Goal: Task Accomplishment & Management: Manage account settings

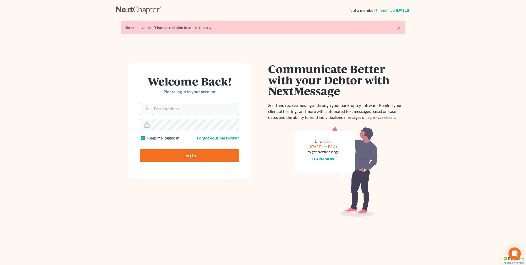
type input "[PERSON_NAME][EMAIL_ADDRESS][DOMAIN_NAME]"
click at [191, 153] on input "Log In" at bounding box center [189, 155] width 99 height 13
type input "Thinking..."
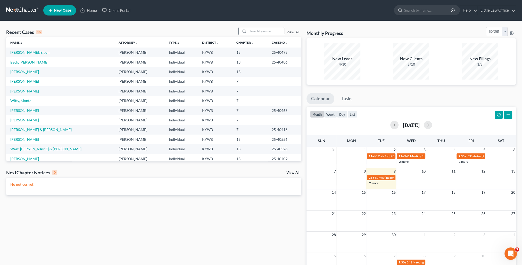
click at [273, 31] on input "search" at bounding box center [266, 30] width 36 height 7
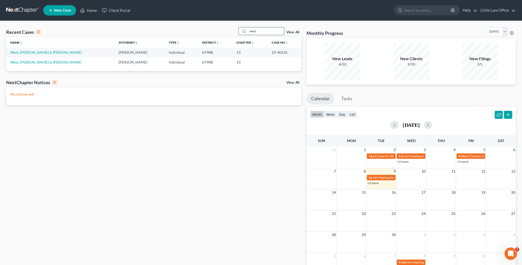
click at [253, 33] on input "west" at bounding box center [266, 30] width 36 height 7
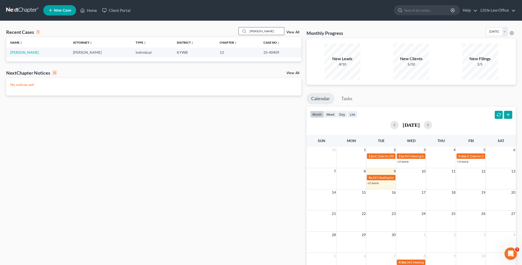
click at [256, 29] on input "mcgregor" at bounding box center [266, 30] width 36 height 7
click at [253, 30] on input "prince" at bounding box center [266, 30] width 36 height 7
click at [254, 31] on input "back" at bounding box center [266, 30] width 36 height 7
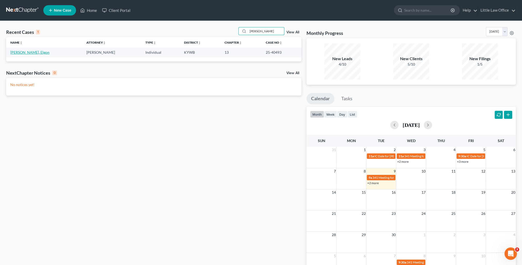
type input "harvey"
click at [18, 52] on link "Harvey, Elgon" at bounding box center [29, 52] width 39 height 4
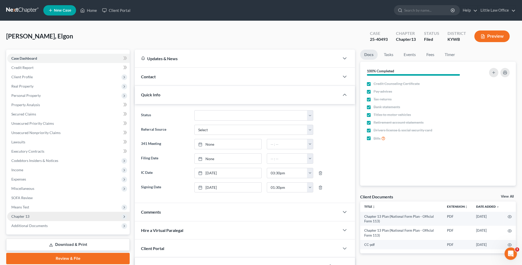
scroll to position [34, 0]
click at [34, 215] on span "Chapter 13" at bounding box center [68, 216] width 123 height 9
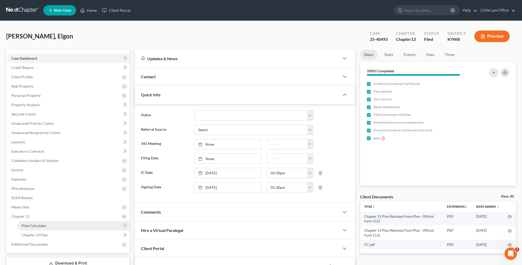
click at [42, 226] on span "Plan Calculator" at bounding box center [34, 225] width 25 height 4
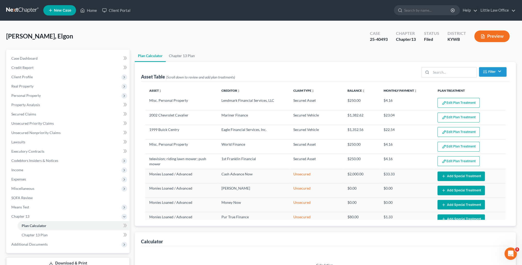
select select "59"
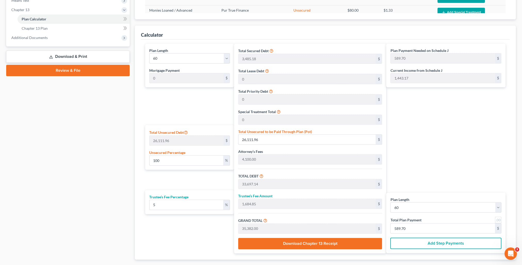
scroll to position [77, 0]
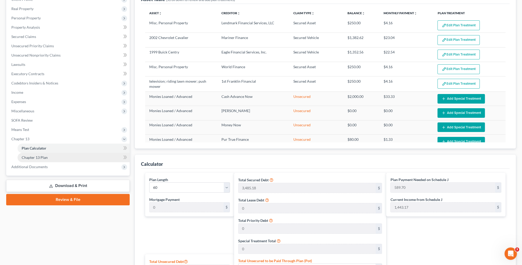
click at [38, 160] on link "Chapter 13 Plan" at bounding box center [74, 157] width 112 height 9
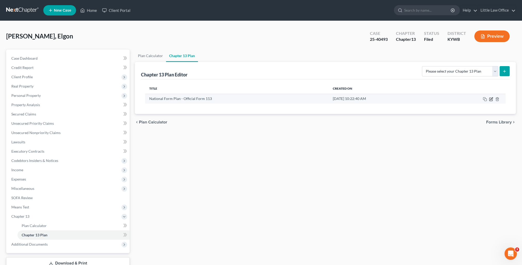
click at [492, 100] on icon "button" at bounding box center [491, 99] width 4 height 4
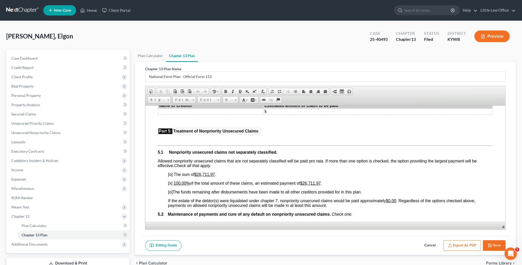
scroll to position [1083, 0]
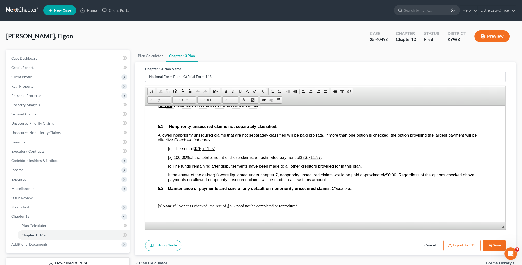
click at [486, 243] on button "Save" at bounding box center [494, 245] width 23 height 11
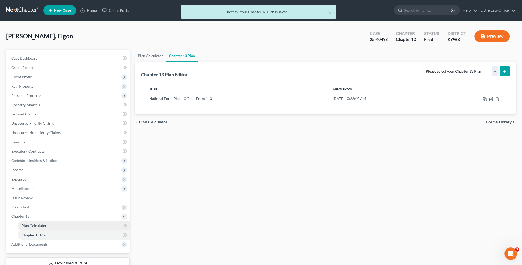
click at [34, 227] on span "Plan Calculator" at bounding box center [34, 225] width 25 height 4
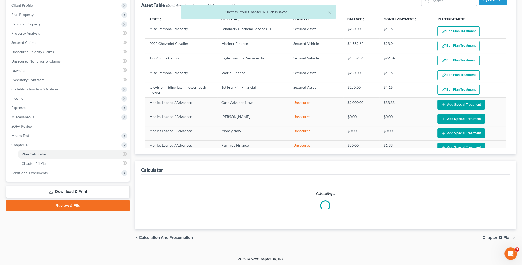
select select "59"
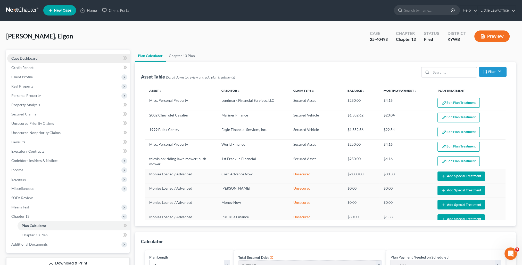
click at [31, 58] on span "Case Dashboard" at bounding box center [24, 58] width 26 height 4
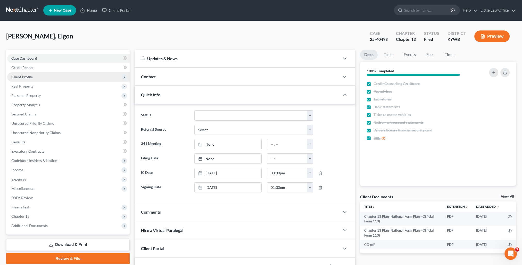
click at [23, 77] on span "Client Profile" at bounding box center [21, 77] width 21 height 4
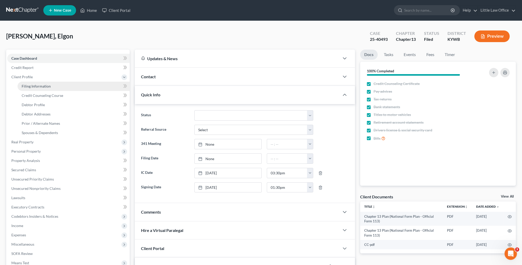
scroll to position [34, 0]
click at [50, 106] on link "Debtor Profile" at bounding box center [74, 104] width 112 height 9
select select "4"
select select "0"
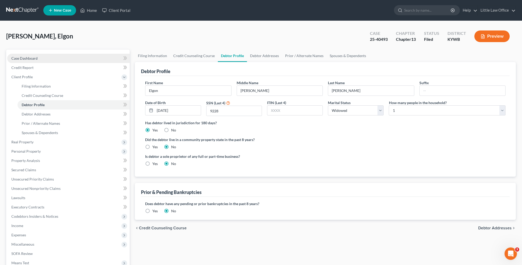
click at [26, 56] on span "Case Dashboard" at bounding box center [24, 58] width 26 height 4
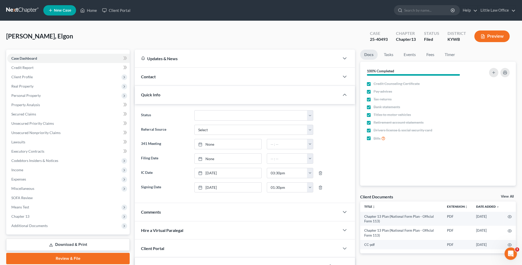
scroll to position [34, 0]
click at [178, 99] on div "Quick Info" at bounding box center [237, 95] width 205 height 18
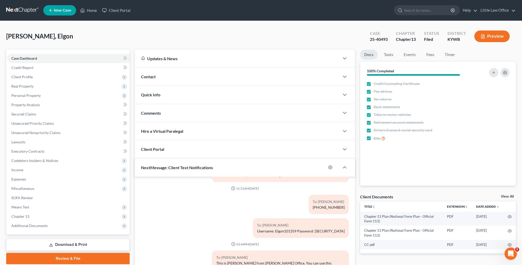
click at [161, 113] on div "Comments" at bounding box center [237, 113] width 205 height 18
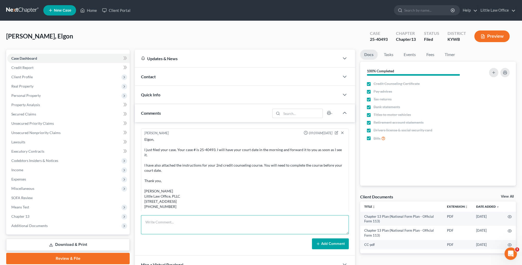
click at [204, 227] on textarea at bounding box center [245, 224] width 208 height 19
type textarea "e"
click at [192, 224] on textarea "TFS Bill Pay: elgonharvey@gmail.com" at bounding box center [245, 224] width 208 height 19
type textarea "TFS Bill Pay: elgonharvey@gmail.com Harvey1313"
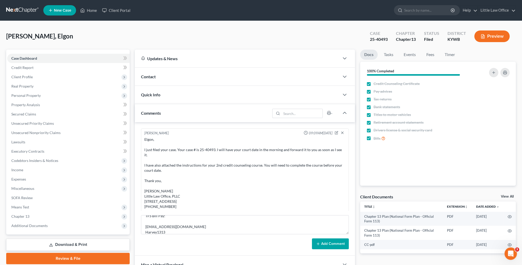
click at [317, 240] on button "Add Comment" at bounding box center [330, 243] width 37 height 11
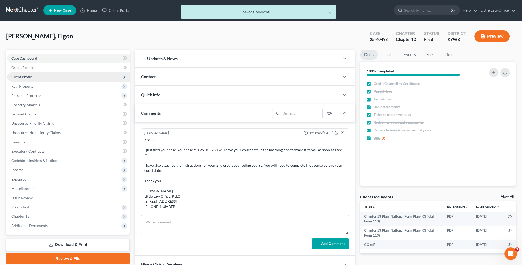
scroll to position [647, 0]
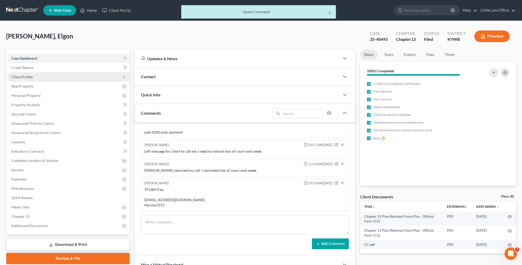
click at [23, 78] on span "Client Profile" at bounding box center [21, 77] width 21 height 4
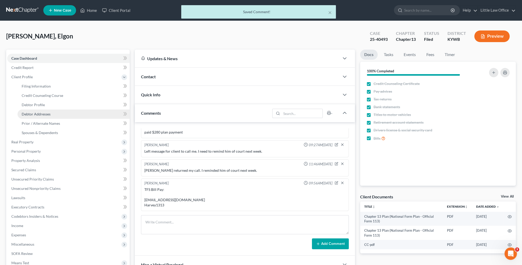
click at [61, 112] on link "Debtor Addresses" at bounding box center [74, 113] width 112 height 9
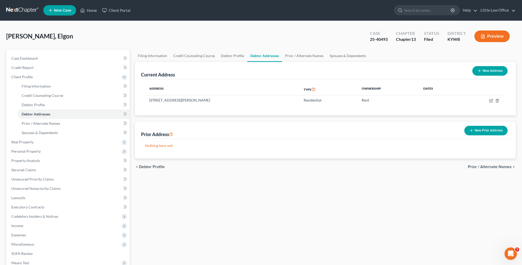
click at [90, 15] on ul "New Case Home Client Portal - No Result - See all results Or Press Enter... Hel…" at bounding box center [279, 10] width 473 height 13
click at [90, 11] on link "Home" at bounding box center [89, 10] width 22 height 9
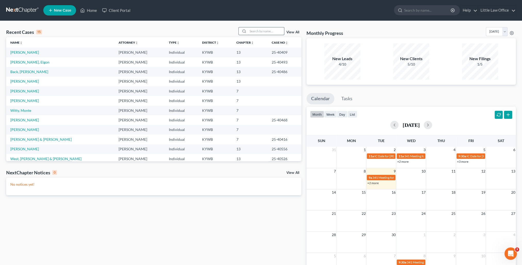
click at [265, 30] on input "search" at bounding box center [266, 30] width 36 height 7
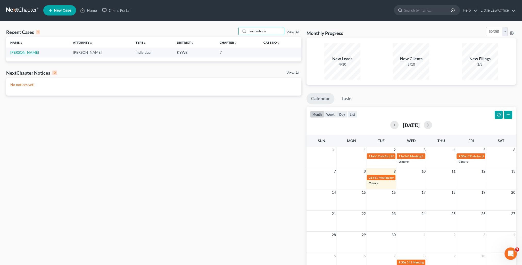
type input "korzenborn"
click at [33, 53] on link "Korzenborn, Kelly" at bounding box center [24, 52] width 29 height 4
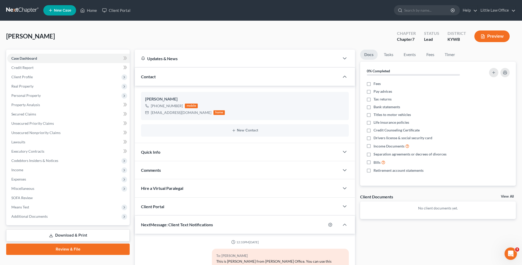
scroll to position [109, 0]
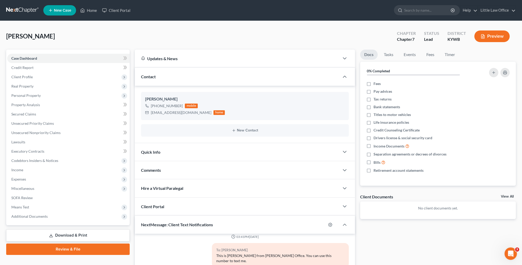
click at [159, 80] on div "Contact" at bounding box center [237, 77] width 205 height 18
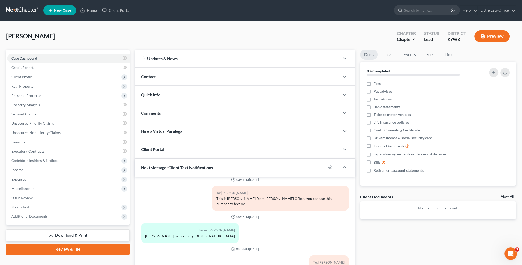
click at [175, 116] on div "Comments" at bounding box center [237, 113] width 205 height 18
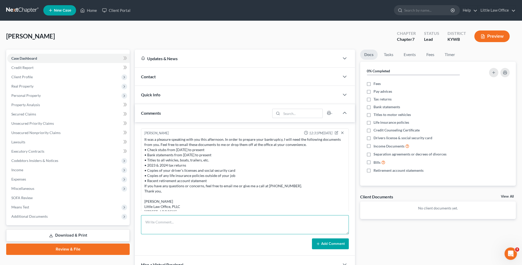
click at [212, 222] on textarea at bounding box center [245, 224] width 208 height 19
paste textarea "Got it! This will work to see if you qualify but I will need each individual ch…"
type textarea "Got it! This will work to see if you qualify but I will need each individual ch…"
click at [329, 245] on button "Add Comment" at bounding box center [330, 243] width 37 height 11
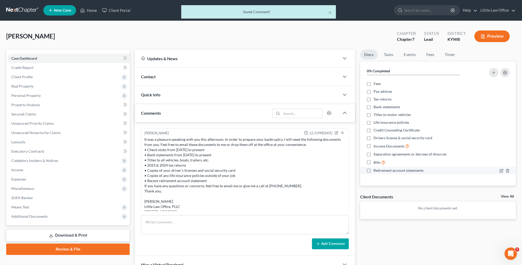
scroll to position [378, 0]
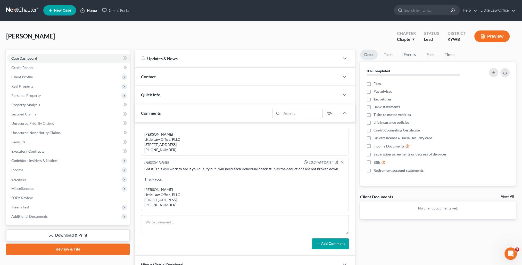
click at [90, 12] on link "Home" at bounding box center [89, 10] width 22 height 9
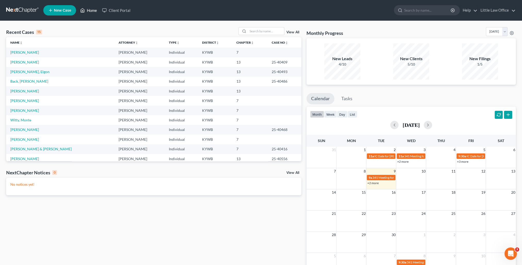
scroll to position [26, 0]
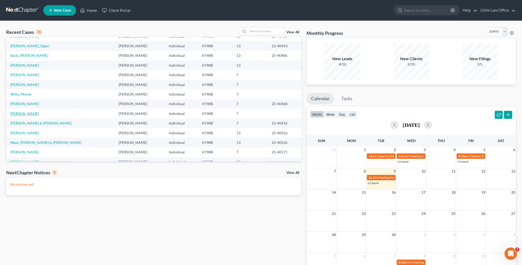
click at [31, 113] on link "Holtz, Alexander" at bounding box center [24, 113] width 29 height 4
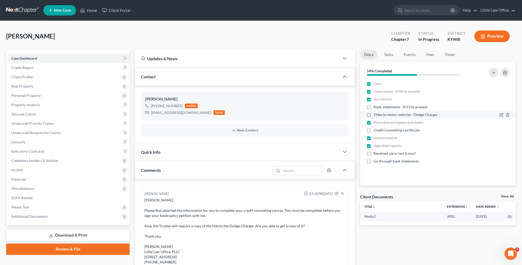
scroll to position [92, 0]
click at [374, 114] on label "Titles to motor vehicles - Dodge Charger" at bounding box center [406, 114] width 64 height 5
click at [376, 114] on input "Titles to motor vehicles - Dodge Charger" at bounding box center [377, 113] width 3 height 3
checkbox input "true"
click at [33, 95] on span "Personal Property" at bounding box center [25, 95] width 29 height 4
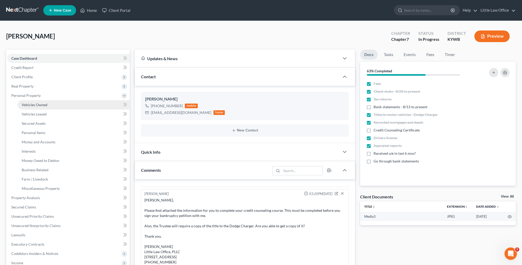
click at [42, 104] on span "Vehicles Owned" at bounding box center [35, 104] width 26 height 4
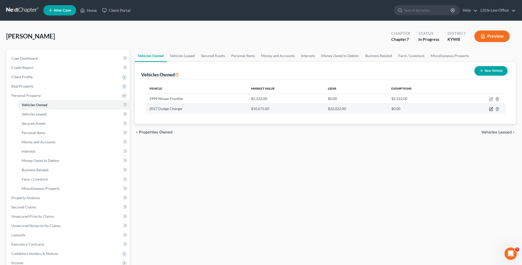
click at [491, 110] on icon "button" at bounding box center [491, 109] width 4 height 4
select select "0"
select select "9"
select select "2"
select select "3"
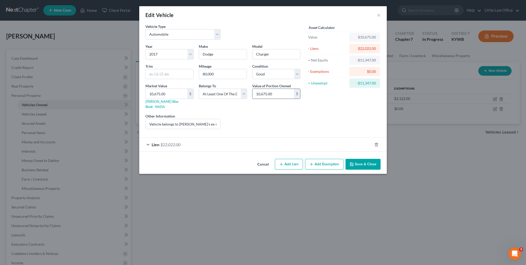
click at [281, 93] on input "10,675.00" at bounding box center [274, 94] width 42 height 10
type input "5,337.5"
click at [356, 159] on button "Save & Close" at bounding box center [363, 164] width 35 height 11
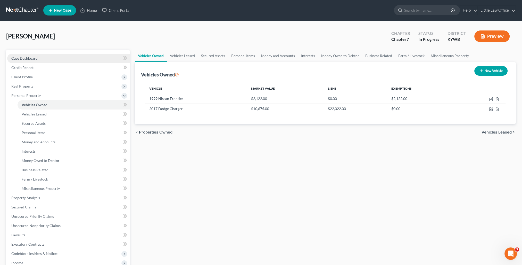
click at [43, 58] on link "Case Dashboard" at bounding box center [68, 58] width 123 height 9
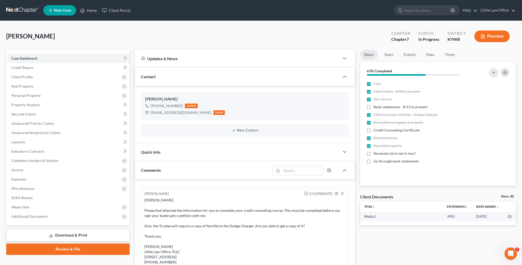
scroll to position [92, 0]
click at [160, 63] on div "Updates & News" at bounding box center [237, 59] width 205 height 18
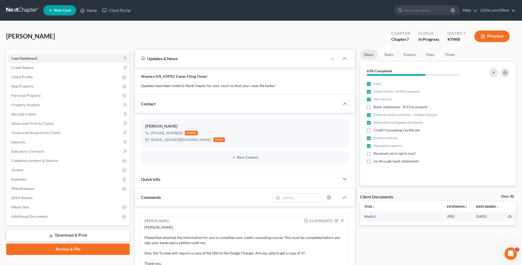
click at [159, 57] on div "Updates & News" at bounding box center [232, 58] width 182 height 5
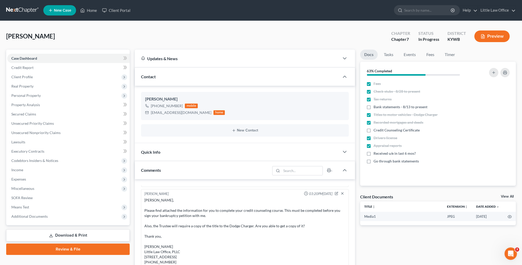
click at [169, 75] on div "Contact" at bounding box center [237, 77] width 205 height 18
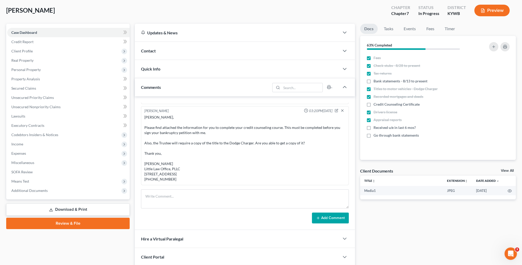
scroll to position [77, 0]
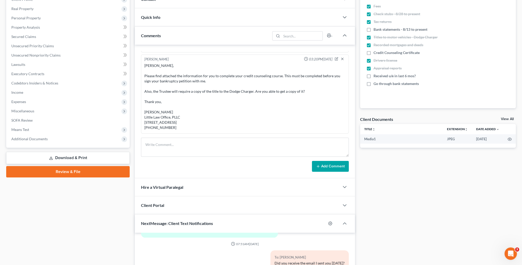
click at [167, 40] on div "Comments" at bounding box center [202, 36] width 135 height 18
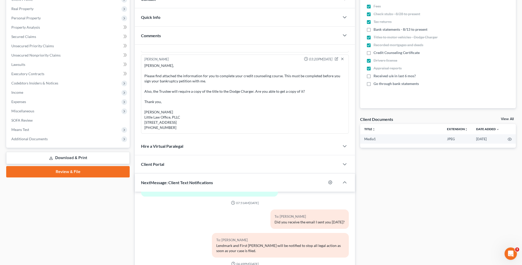
scroll to position [46, 0]
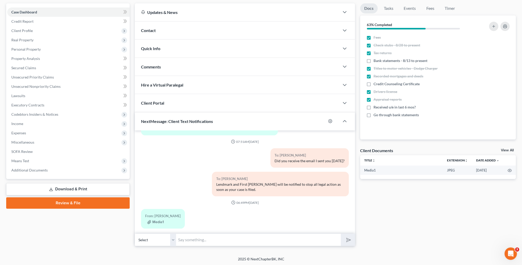
click at [225, 243] on input "text" at bounding box center [258, 239] width 165 height 13
type input "Received. Thank you!"
click at [341, 233] on button "submit" at bounding box center [348, 239] width 14 height 12
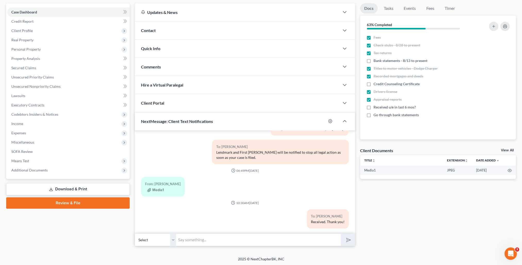
scroll to position [0, 0]
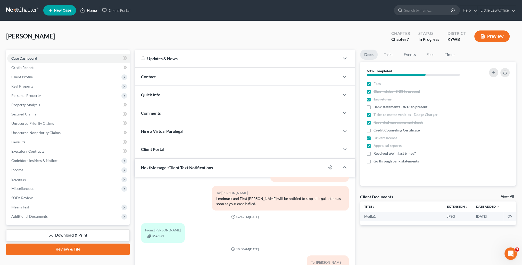
click at [88, 12] on link "Home" at bounding box center [89, 10] width 22 height 9
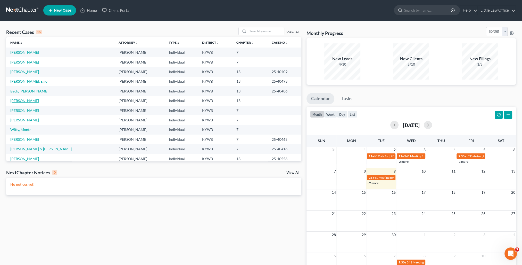
click at [25, 101] on link "Tapia, Jessica" at bounding box center [24, 100] width 29 height 4
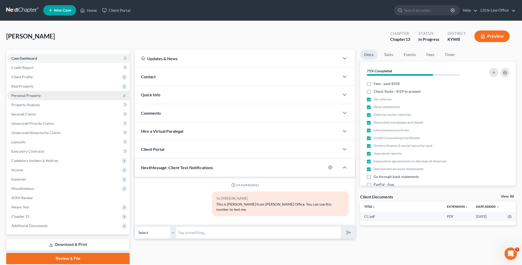
click at [30, 98] on span "Personal Property" at bounding box center [68, 95] width 123 height 9
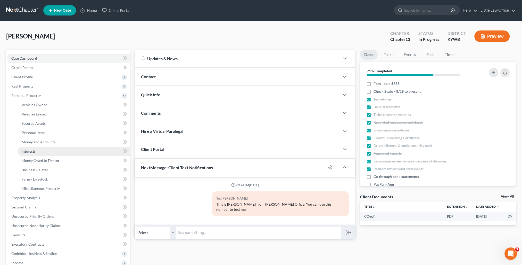
click at [41, 152] on link "Interests" at bounding box center [74, 151] width 112 height 9
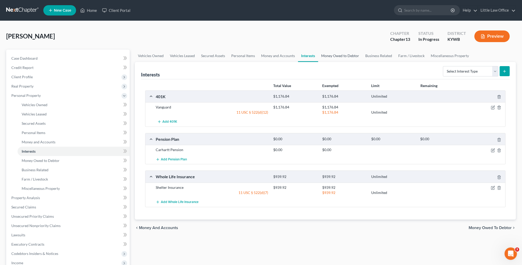
click at [342, 56] on link "Money Owed to Debtor" at bounding box center [340, 56] width 44 height 12
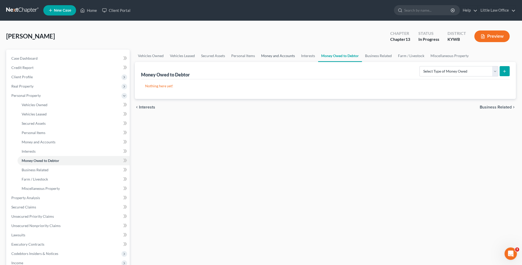
click at [288, 58] on link "Money and Accounts" at bounding box center [278, 56] width 40 height 12
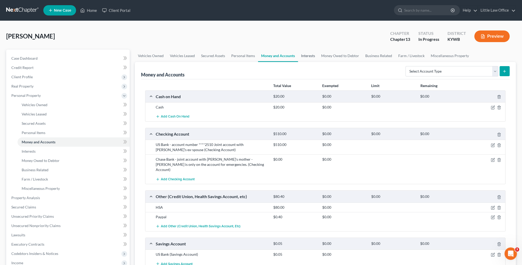
click at [310, 58] on link "Interests" at bounding box center [308, 56] width 20 height 12
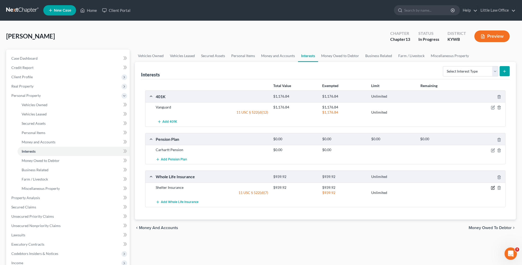
click at [491, 188] on icon "button" at bounding box center [493, 187] width 4 height 4
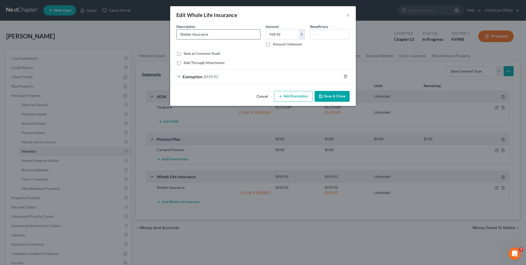
click at [178, 36] on input "Shelter Insurance" at bounding box center [219, 34] width 84 height 10
type input "Whole Life Insurance Policy through Shelter Insurance"
click at [342, 97] on button "Save & Close" at bounding box center [332, 96] width 35 height 11
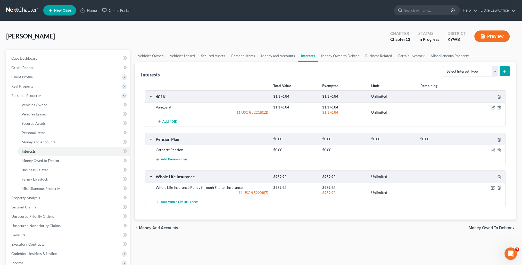
click at [494, 38] on button "Preview" at bounding box center [492, 36] width 35 height 12
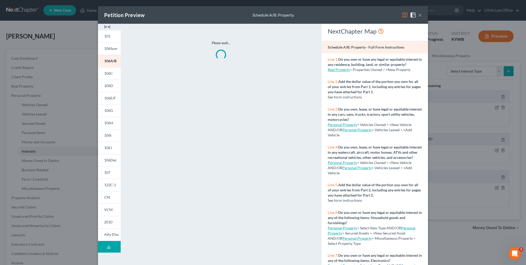
click at [418, 16] on button "×" at bounding box center [420, 15] width 4 height 6
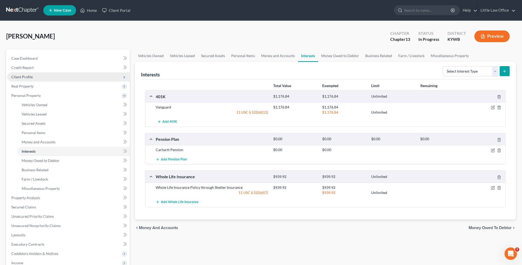
click at [30, 77] on span "Client Profile" at bounding box center [21, 77] width 21 height 4
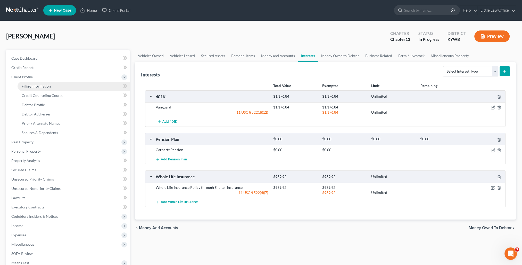
click at [36, 84] on span "Filing Information" at bounding box center [36, 86] width 29 height 4
select select "1"
select select "0"
select select "3"
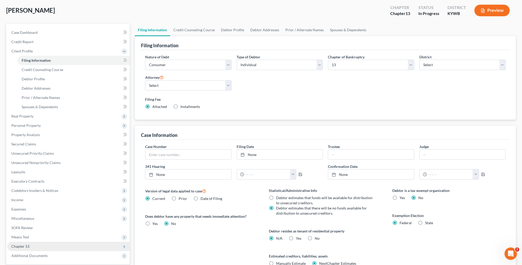
scroll to position [52, 0]
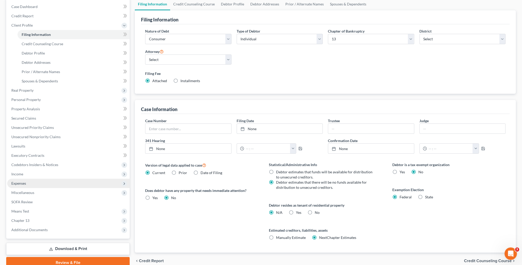
click at [26, 180] on span "Expenses" at bounding box center [68, 183] width 123 height 9
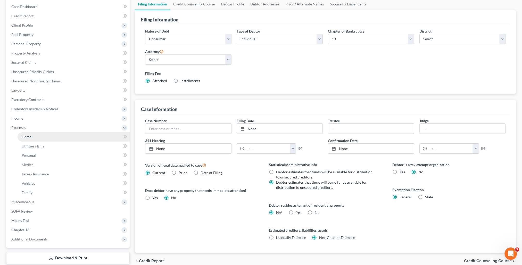
click at [29, 136] on span "Home" at bounding box center [27, 136] width 10 height 4
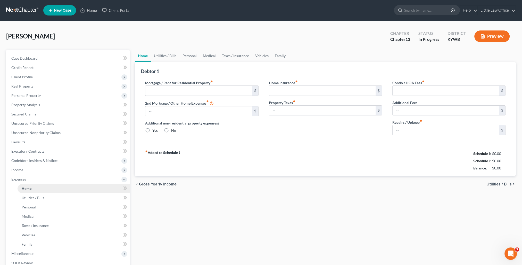
type input "0.00"
radio input "true"
type input "0.00"
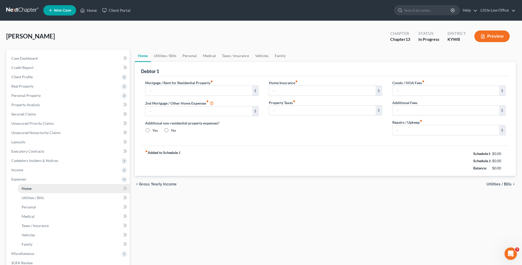
type input "0.00"
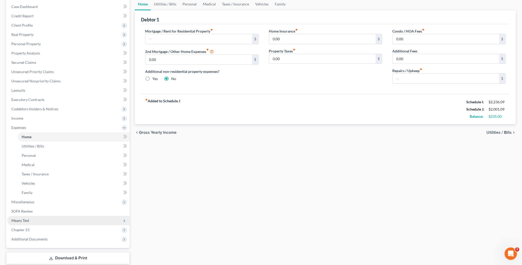
click at [45, 223] on span "Means Test" at bounding box center [68, 220] width 123 height 9
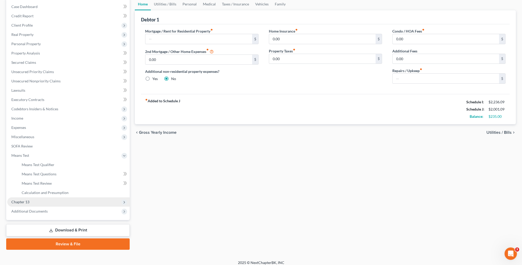
click at [30, 200] on span "Chapter 13" at bounding box center [68, 201] width 123 height 9
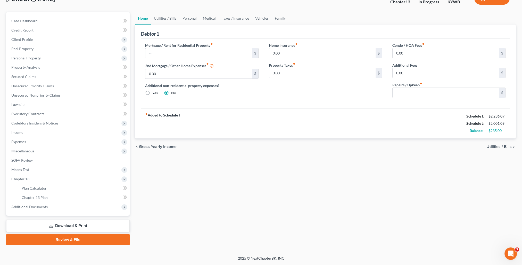
scroll to position [37, 0]
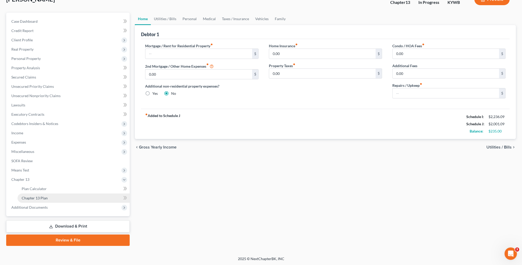
click at [37, 199] on span "Chapter 13 Plan" at bounding box center [35, 198] width 26 height 4
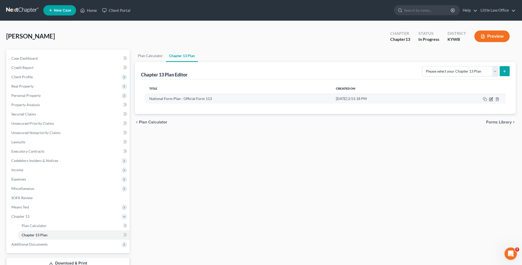
click at [491, 100] on icon "button" at bounding box center [491, 99] width 4 height 4
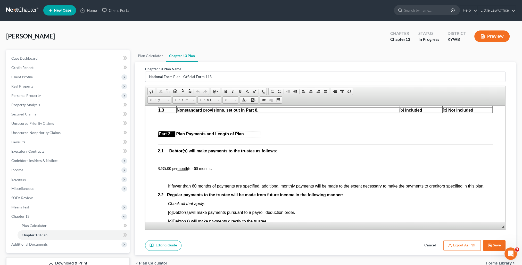
scroll to position [284, 0]
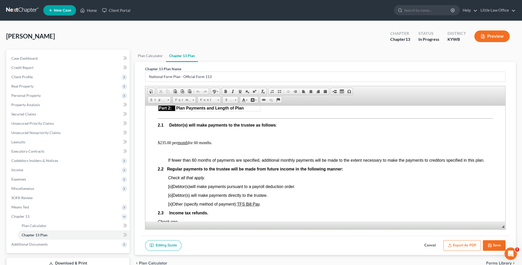
click at [493, 245] on button "Save" at bounding box center [494, 245] width 23 height 11
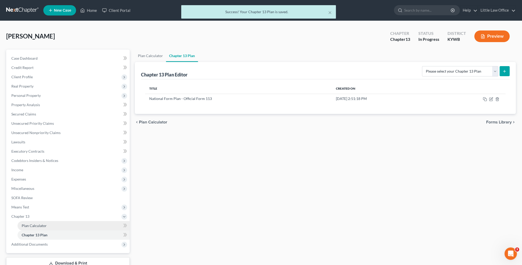
scroll to position [26, 0]
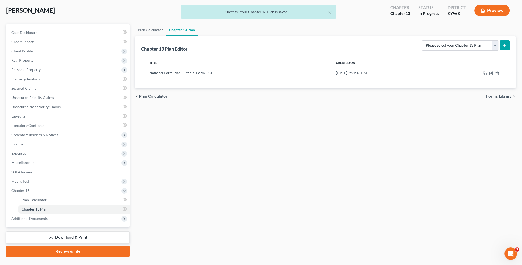
click at [73, 255] on link "Review & File" at bounding box center [68, 250] width 124 height 11
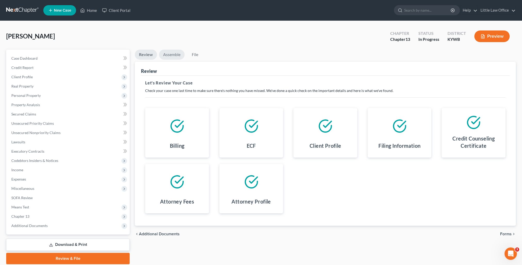
click at [176, 53] on link "Assemble" at bounding box center [172, 55] width 26 height 10
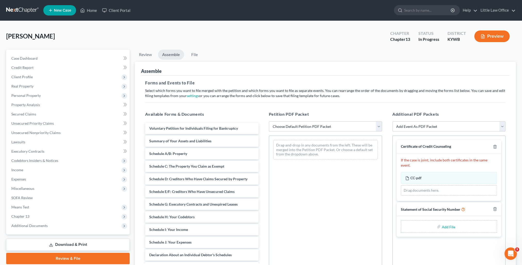
click at [304, 132] on div "Petition PDF Packet Choose Default Petition PDF Packet Emergency Filing (Volunt…" at bounding box center [326, 194] width 124 height 175
click at [303, 125] on select "Choose Default Petition PDF Packet Emergency Filing (Voluntary Petition and Cre…" at bounding box center [325, 126] width 113 height 10
select select "1"
click at [269, 121] on select "Choose Default Petition PDF Packet Emergency Filing (Voluntary Petition and Cre…" at bounding box center [325, 126] width 113 height 10
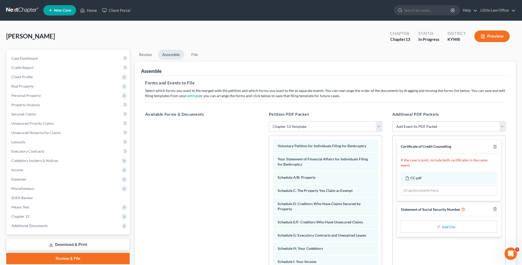
click at [424, 123] on select "Add Event As PDF Packet Amended Answer Amended Complaint Amended List of Credit…" at bounding box center [449, 126] width 113 height 10
select select "12"
click at [393, 121] on select "Add Event As PDF Packet Amended Answer Amended Complaint Amended List of Credit…" at bounding box center [449, 126] width 113 height 10
select select
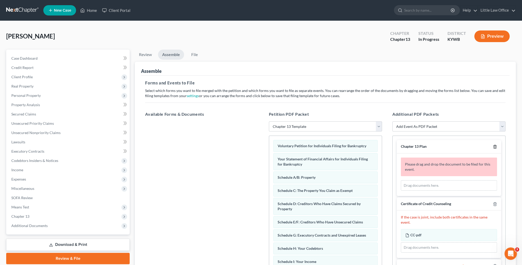
click at [496, 147] on line "button" at bounding box center [496, 147] width 0 height 1
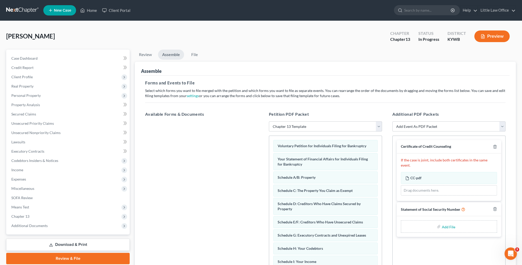
scroll to position [59, 0]
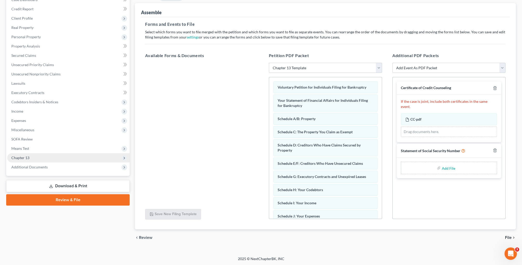
click at [28, 157] on span "Chapter 13" at bounding box center [20, 157] width 18 height 4
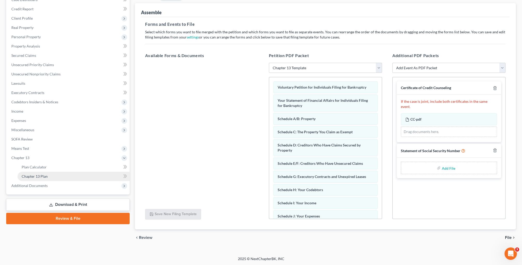
click at [46, 179] on link "Chapter 13 Plan" at bounding box center [74, 176] width 112 height 9
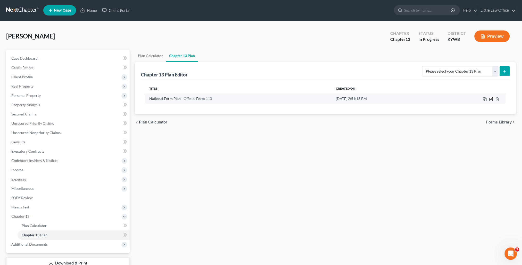
click at [493, 100] on icon "button" at bounding box center [491, 99] width 3 height 3
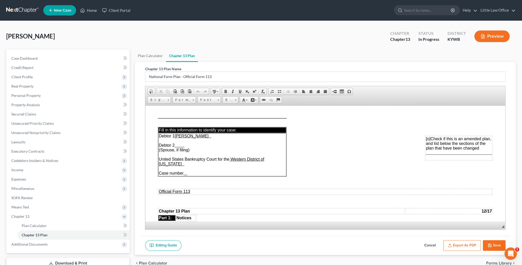
click at [476, 246] on button "Export as PDF" at bounding box center [462, 245] width 37 height 11
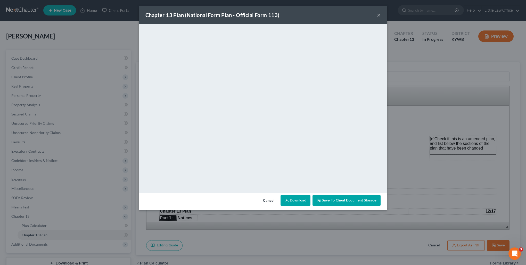
click at [355, 200] on span "Save to Client Document Storage" at bounding box center [349, 200] width 55 height 4
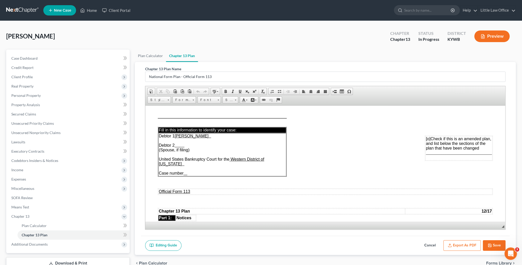
click at [493, 245] on button "Save" at bounding box center [494, 245] width 23 height 11
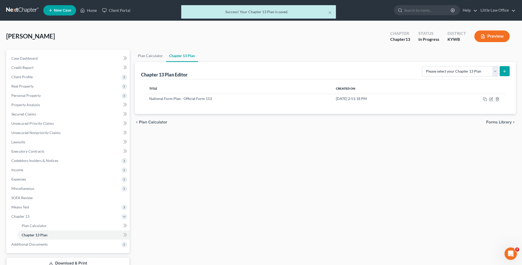
scroll to position [26, 0]
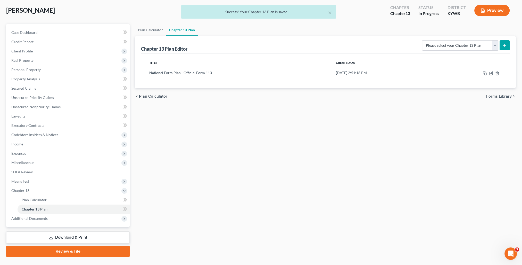
click at [59, 238] on link "Download & Print" at bounding box center [68, 237] width 124 height 12
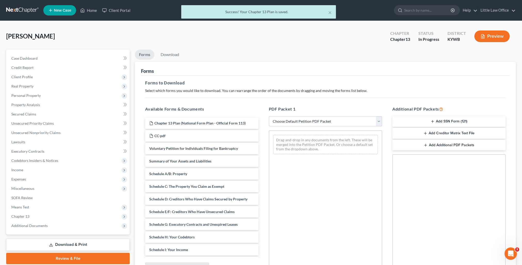
click at [295, 124] on select "Choose Default Petition PDF Packet Complete Bankruptcy Petition (all forms and …" at bounding box center [325, 121] width 113 height 10
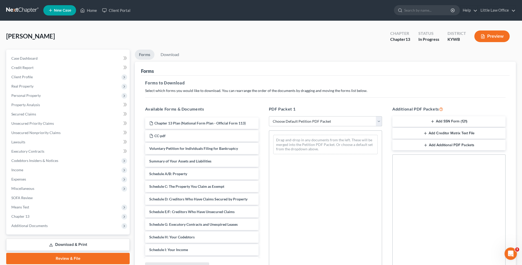
select select "0"
click at [269, 116] on select "Choose Default Petition PDF Packet Complete Bankruptcy Petition (all forms and …" at bounding box center [325, 121] width 113 height 10
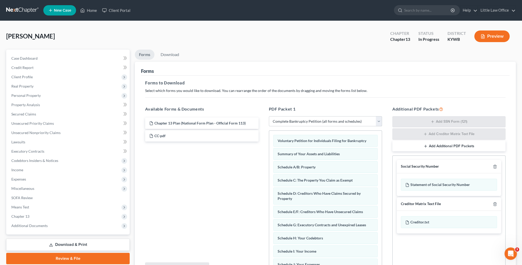
scroll to position [52, 0]
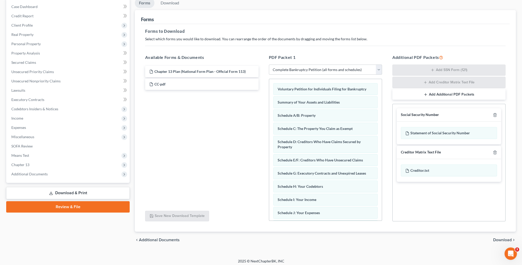
click at [439, 96] on button "Add Additional PDF Packets" at bounding box center [449, 94] width 113 height 11
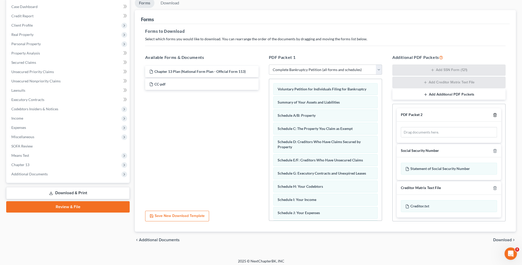
click at [496, 115] on icon "button" at bounding box center [495, 115] width 4 height 4
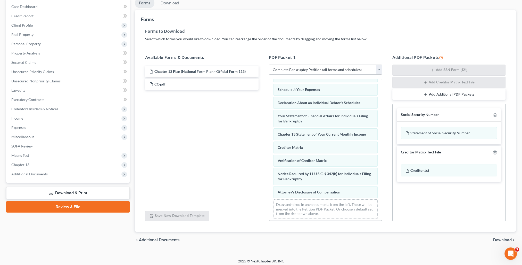
scroll to position [0, 0]
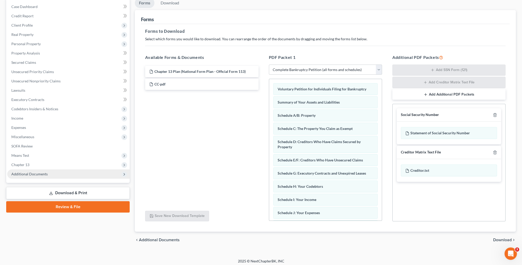
click at [37, 176] on span "Additional Documents" at bounding box center [68, 173] width 123 height 9
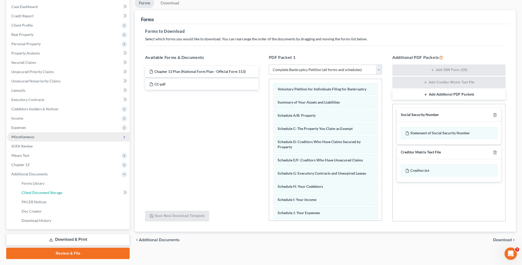
click at [49, 193] on span "Client Document Storage" at bounding box center [42, 192] width 41 height 4
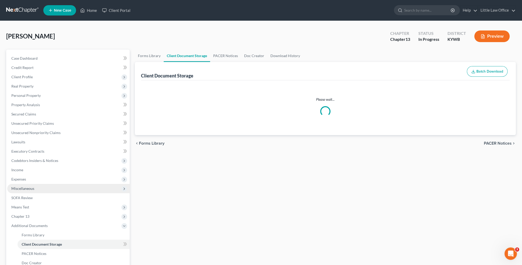
select select "7"
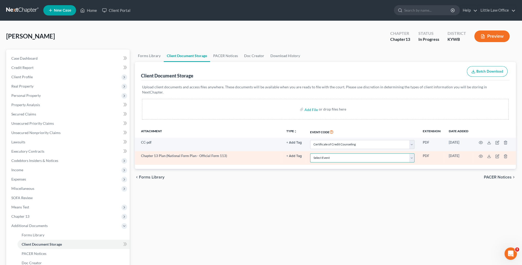
click at [331, 153] on select "Select Event Amended Answer Amended Complaint Amended List of Creditors (Fee) A…" at bounding box center [362, 157] width 104 height 9
select select "16"
click at [310, 153] on select "Select Event Amended Answer Amended Complaint Amended List of Creditors (Fee) A…" at bounding box center [362, 157] width 104 height 9
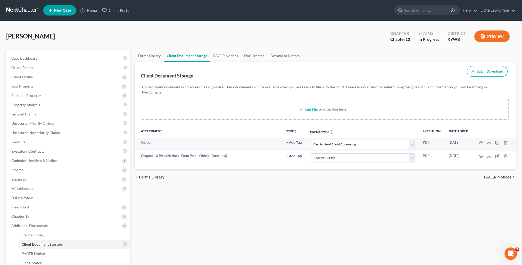
click at [341, 188] on div "Forms Library Client Document Storage PACER Notices Doc Creator Download Histor…" at bounding box center [325, 180] width 386 height 261
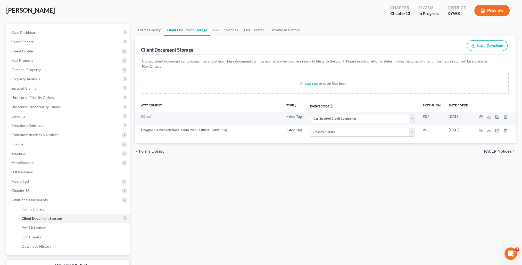
scroll to position [52, 0]
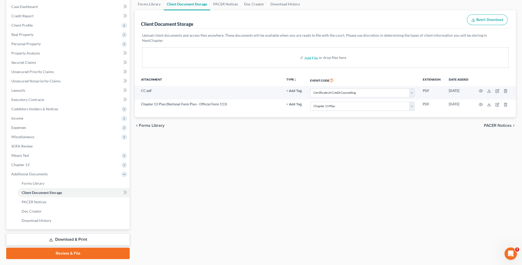
click at [62, 242] on link "Download & Print" at bounding box center [68, 239] width 124 height 12
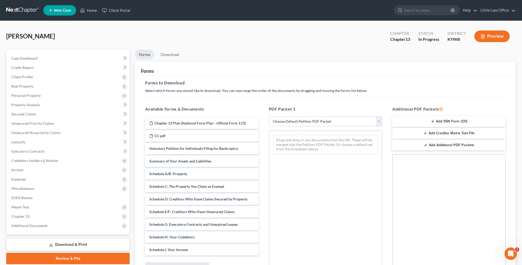
scroll to position [26, 0]
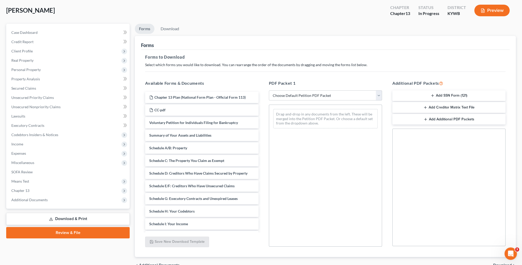
click at [84, 230] on link "Review & File" at bounding box center [68, 232] width 124 height 11
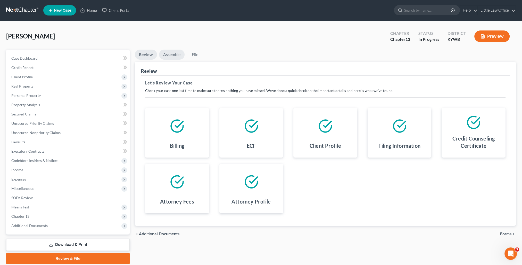
click at [173, 53] on link "Assemble" at bounding box center [172, 55] width 26 height 10
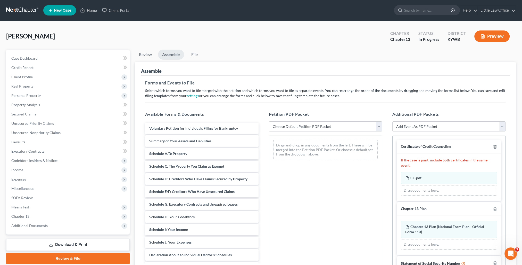
click at [298, 127] on select "Choose Default Petition PDF Packet Emergency Filing (Voluntary Petition and Cre…" at bounding box center [325, 126] width 113 height 10
select select "1"
click at [269, 121] on select "Choose Default Petition PDF Packet Emergency Filing (Voluntary Petition and Cre…" at bounding box center [325, 126] width 113 height 10
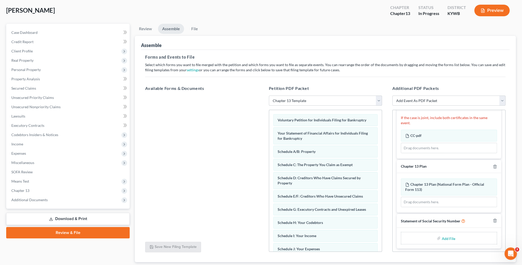
scroll to position [52, 0]
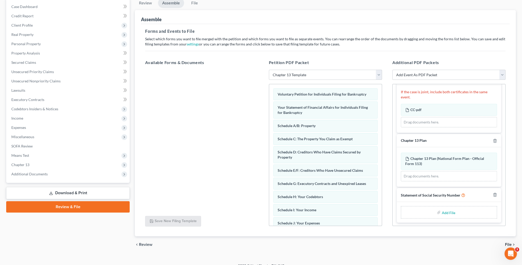
click at [447, 210] on input "file" at bounding box center [448, 211] width 12 height 9
type input "C:\fakepath\SS Statement 9.5.25.pdf"
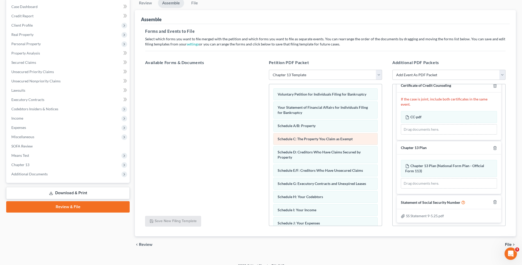
scroll to position [0, 0]
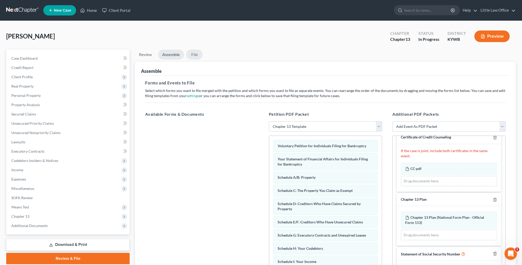
click at [194, 54] on link "File" at bounding box center [194, 55] width 17 height 10
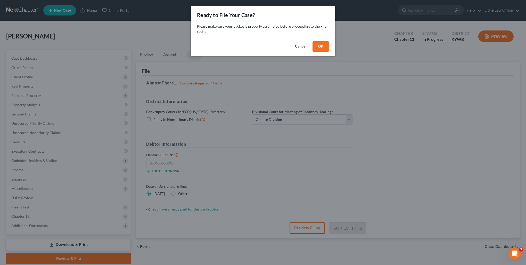
click at [325, 48] on button "OK" at bounding box center [321, 46] width 17 height 10
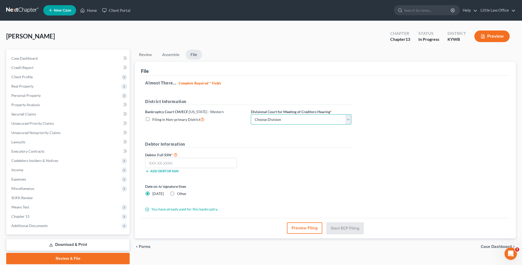
click at [318, 119] on select "Choose Division Bowling Green Louisville Owensboro Paducah" at bounding box center [301, 119] width 101 height 10
select select "2"
click at [251, 114] on select "Choose Division Bowling Green Louisville Owensboro Paducah" at bounding box center [301, 119] width 101 height 10
click at [204, 165] on input "text" at bounding box center [191, 163] width 92 height 10
type input "608-07-3521"
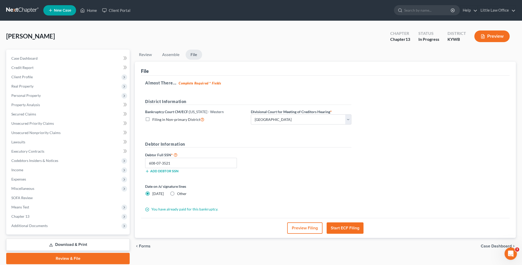
click at [179, 193] on span "Other" at bounding box center [182, 193] width 10 height 4
click at [179, 193] on input "Other" at bounding box center [180, 192] width 3 height 3
radio input "true"
radio input "false"
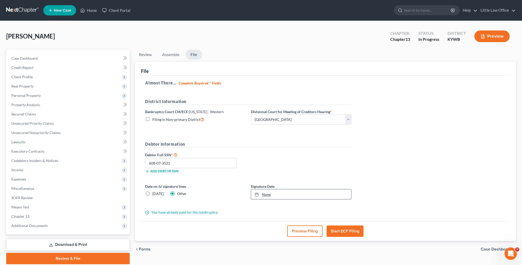
click at [269, 194] on link "None" at bounding box center [301, 194] width 100 height 10
click at [380, 202] on div "Almost There... Complete Required * Fields District Information Bankruptcy Cour…" at bounding box center [325, 148] width 369 height 145
click at [348, 229] on button "Start ECF Filing" at bounding box center [345, 230] width 37 height 11
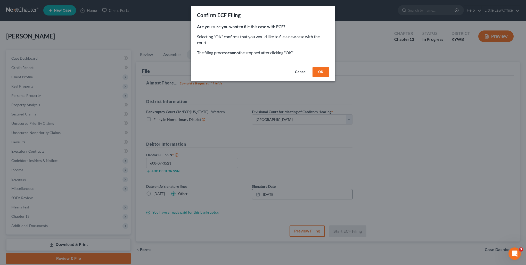
click at [319, 71] on button "OK" at bounding box center [321, 72] width 17 height 10
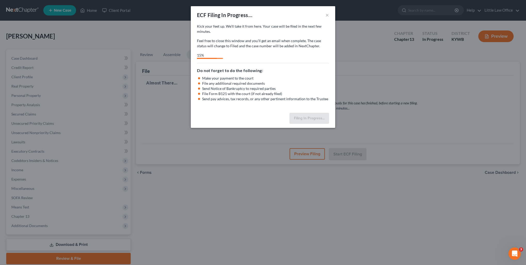
select select "2"
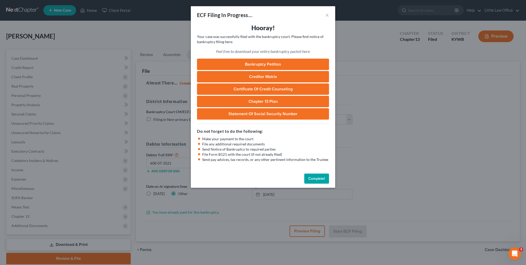
click at [316, 180] on button "Complete!" at bounding box center [316, 178] width 25 height 10
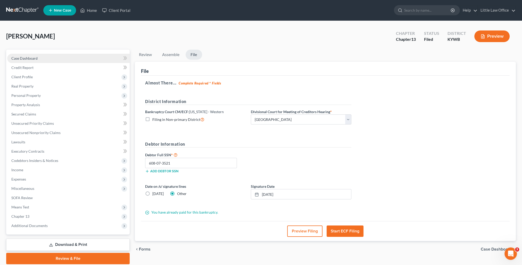
click at [47, 57] on link "Case Dashboard" at bounding box center [68, 58] width 123 height 9
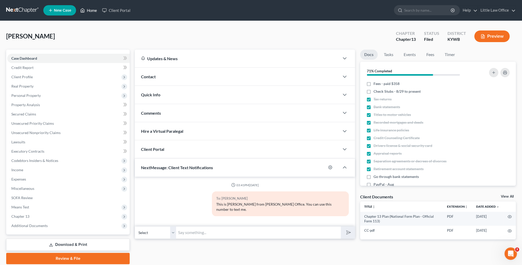
click at [94, 11] on link "Home" at bounding box center [89, 10] width 22 height 9
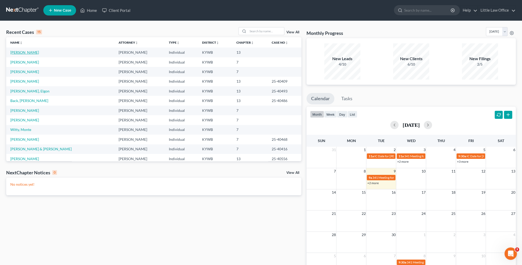
click at [19, 52] on link "[PERSON_NAME]" at bounding box center [24, 52] width 29 height 4
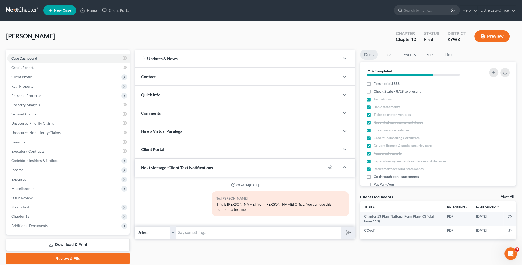
click at [246, 41] on div "Tapia, Jessica Upgraded Chapter Chapter 13 Status Filed District KYWB Preview" at bounding box center [261, 38] width 510 height 22
click at [160, 98] on div "Quick Info" at bounding box center [237, 95] width 205 height 18
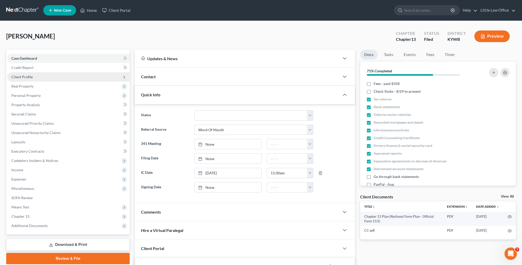
click at [25, 74] on span "Client Profile" at bounding box center [68, 76] width 123 height 9
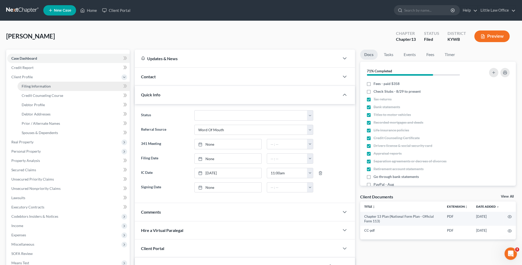
click at [35, 87] on span "Filing Information" at bounding box center [36, 86] width 29 height 4
select select "1"
select select "0"
select select "3"
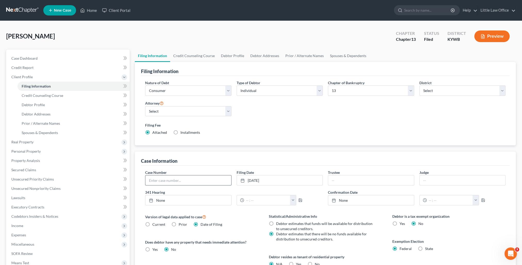
click at [214, 182] on input "text" at bounding box center [188, 180] width 86 height 10
type input "25-40616"
click at [253, 141] on div "Nature of Debt Select Business Consumer Other Nature of Business Select Clearin…" at bounding box center [325, 111] width 369 height 70
click at [38, 60] on link "Case Dashboard" at bounding box center [68, 58] width 123 height 9
select select "0"
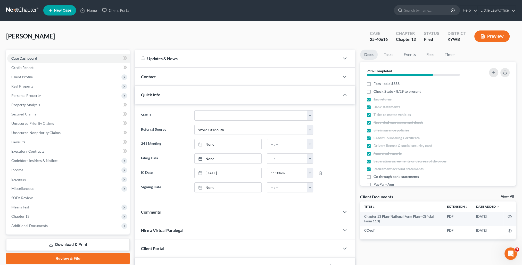
click at [190, 96] on div "Quick Info" at bounding box center [237, 95] width 205 height 18
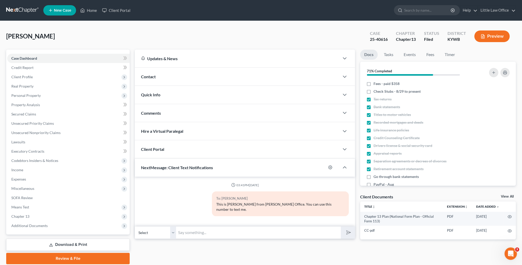
click at [226, 228] on input "text" at bounding box center [258, 232] width 165 height 13
type input "Your case has been filed! Your case # is 25-40616. I will email you a copy of y…"
click at [341, 226] on button "submit" at bounding box center [348, 232] width 14 height 12
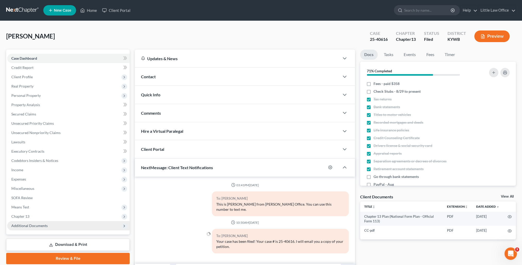
click at [51, 225] on span "Additional Documents" at bounding box center [68, 225] width 123 height 9
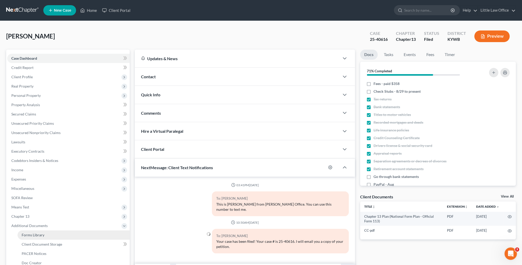
scroll to position [26, 0]
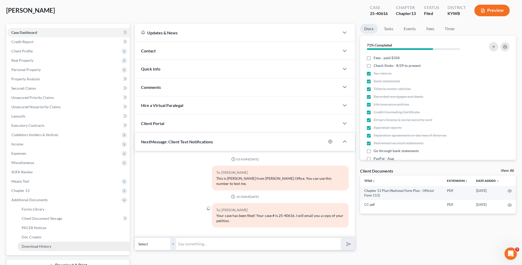
click at [50, 244] on span "Download History" at bounding box center [37, 246] width 30 height 4
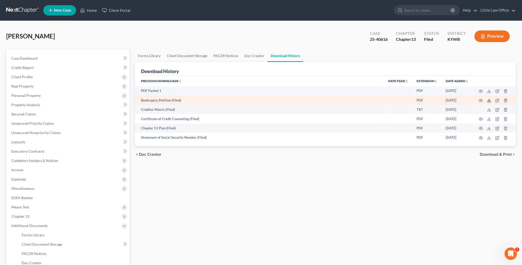
click at [490, 101] on icon at bounding box center [489, 100] width 4 height 4
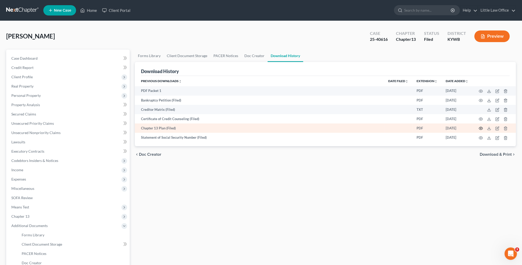
click at [481, 130] on icon "button" at bounding box center [481, 128] width 4 height 4
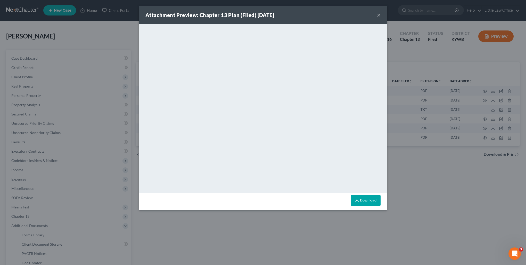
click at [381, 15] on button "×" at bounding box center [379, 15] width 4 height 6
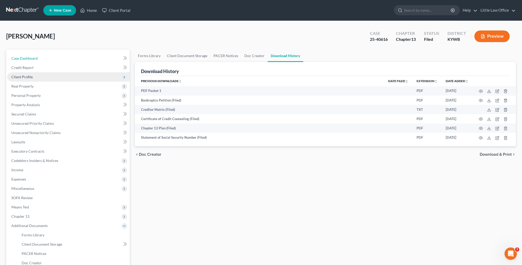
drag, startPoint x: 47, startPoint y: 59, endPoint x: 62, endPoint y: 74, distance: 21.3
click at [47, 59] on link "Case Dashboard" at bounding box center [68, 58] width 123 height 9
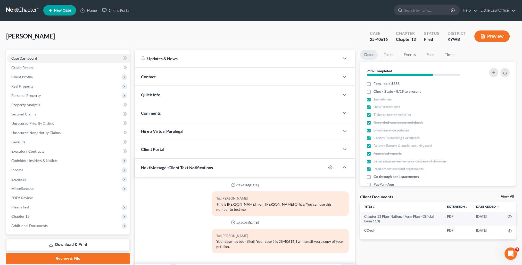
click at [152, 74] on span "Contact" at bounding box center [148, 76] width 15 height 5
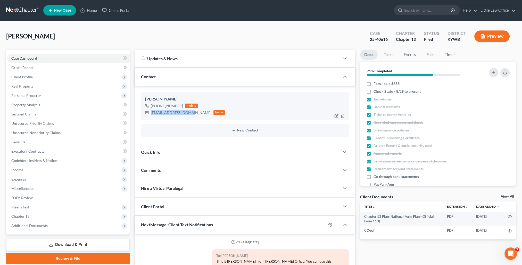
drag, startPoint x: 150, startPoint y: 112, endPoint x: 189, endPoint y: 118, distance: 39.5
click at [189, 118] on div "Jessica Tapia +1 (270) 871-1511 mobile tapiafam4@hotmail.com home" at bounding box center [245, 106] width 208 height 28
copy div "tapiafam4@hotmail.com"
drag, startPoint x: 179, startPoint y: 169, endPoint x: 189, endPoint y: 169, distance: 10.8
click at [179, 169] on div "Comments" at bounding box center [237, 170] width 205 height 18
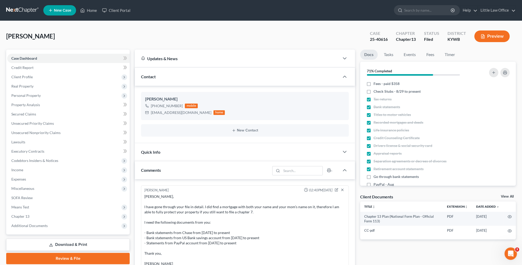
scroll to position [26, 0]
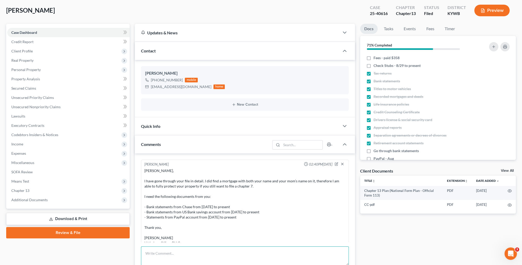
click at [217, 250] on textarea at bounding box center [245, 255] width 208 height 19
paste textarea "Please see attached a copy of your petition that was filed with the Court. Than…"
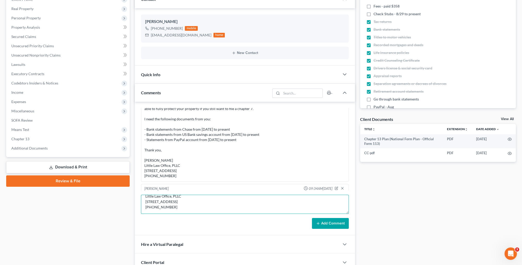
scroll to position [103, 0]
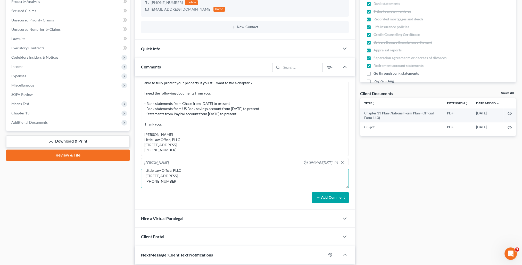
type textarea "Please see attached a copy of your petition that was filed with the Court. Than…"
click at [334, 196] on button "Add Comment" at bounding box center [330, 197] width 37 height 11
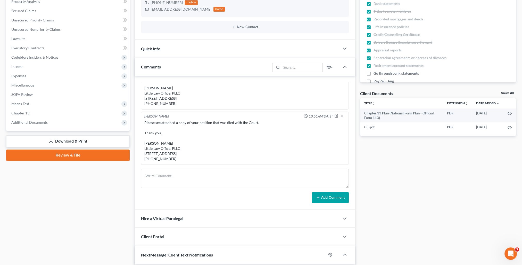
scroll to position [0, 0]
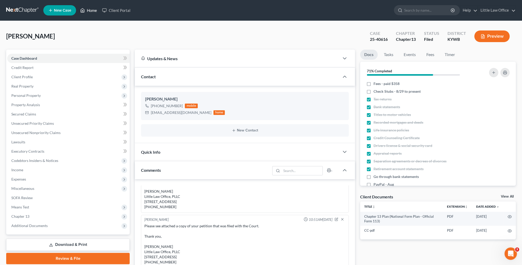
click at [90, 11] on link "Home" at bounding box center [89, 10] width 22 height 9
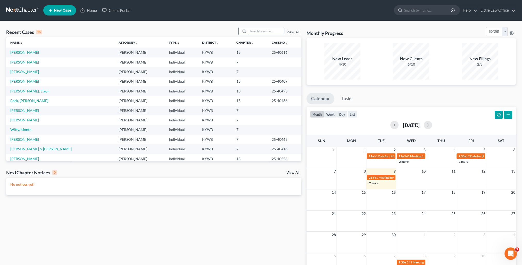
click at [257, 33] on input "search" at bounding box center [266, 30] width 36 height 7
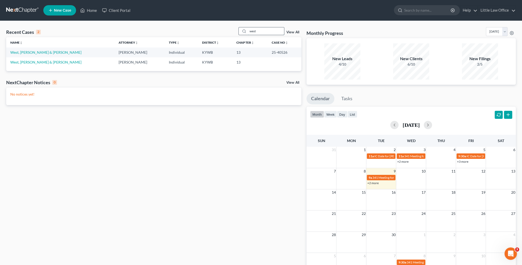
click at [249, 34] on input "west" at bounding box center [266, 30] width 36 height 7
type input "rogers"
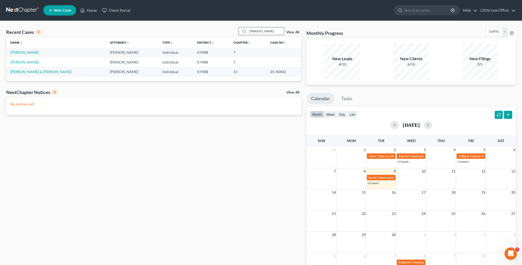
click at [268, 30] on input "rogers" at bounding box center [266, 30] width 36 height 7
click at [22, 74] on td "Rogers, Bryan & Leslie" at bounding box center [56, 72] width 100 height 10
click at [23, 71] on link "Rogers, Bryan & Leslie" at bounding box center [40, 71] width 61 height 4
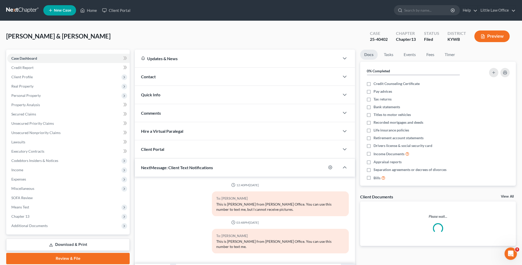
click at [155, 74] on span "Contact" at bounding box center [148, 76] width 15 height 5
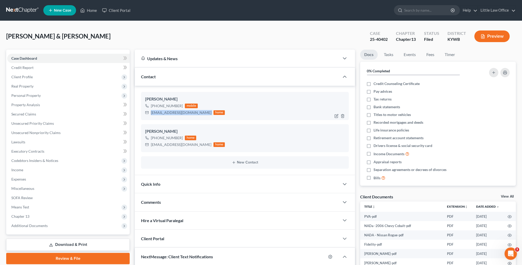
drag, startPoint x: 151, startPoint y: 112, endPoint x: 193, endPoint y: 115, distance: 41.9
click at [193, 115] on div "ldrogers1222@gmail.com home" at bounding box center [185, 112] width 80 height 7
copy div "ldrogers1222@gmail.com"
click at [179, 80] on div "Contact" at bounding box center [237, 77] width 205 height 18
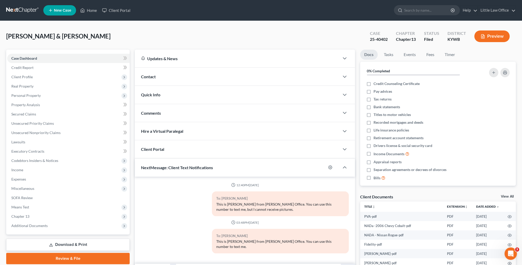
click at [174, 116] on div "Comments" at bounding box center [237, 113] width 205 height 18
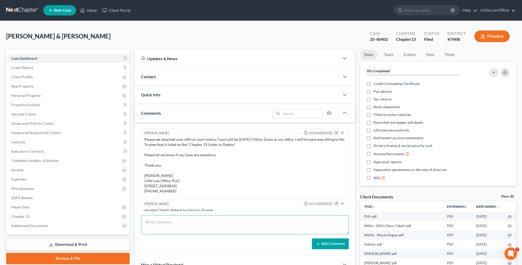
click at [213, 226] on textarea at bounding box center [245, 224] width 208 height 19
paste textarea "Please see attached letter that we received today from Wells Fargo. Thank you, …"
type textarea "Please see attached letter that we received today from Wells Fargo. Thank you, …"
click at [336, 242] on button "Add Comment" at bounding box center [330, 243] width 37 height 11
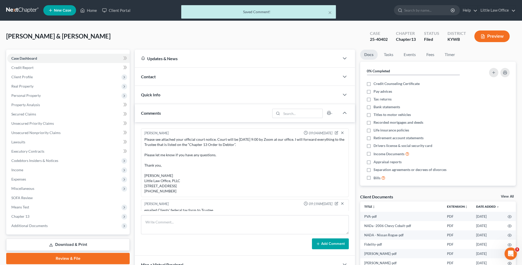
scroll to position [241, 0]
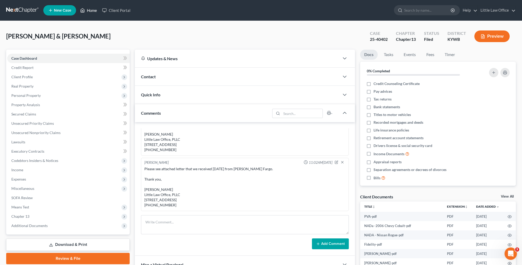
click at [88, 11] on link "Home" at bounding box center [89, 10] width 22 height 9
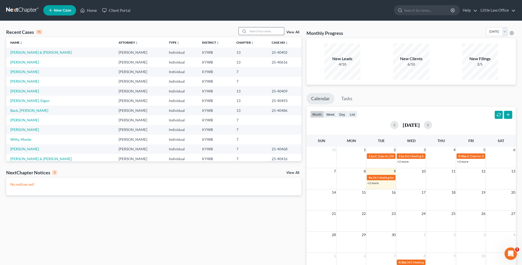
click at [256, 30] on input "search" at bounding box center [266, 30] width 36 height 7
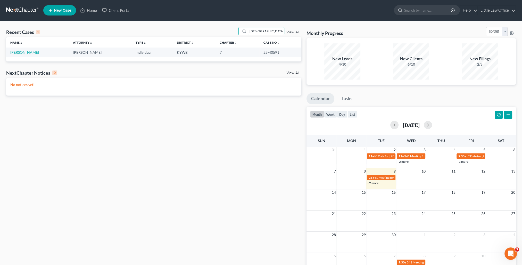
type input "pagano"
click at [22, 50] on link "Pagano, Ryan" at bounding box center [24, 52] width 29 height 4
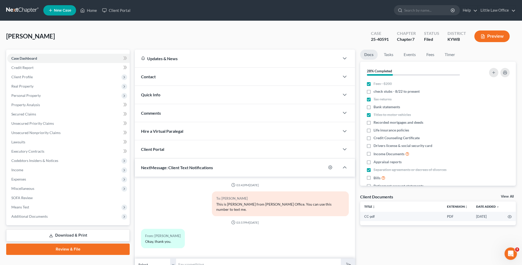
click at [166, 78] on div "Contact" at bounding box center [237, 77] width 205 height 18
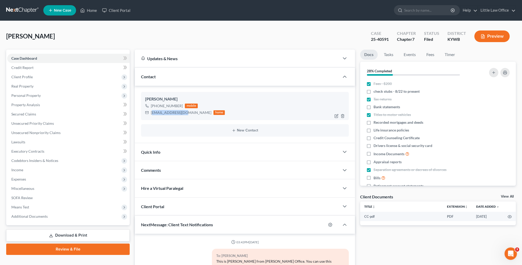
drag, startPoint x: 152, startPoint y: 113, endPoint x: 184, endPoint y: 115, distance: 32.0
click at [184, 115] on div "rpagano90@icloud.com" at bounding box center [181, 112] width 61 height 5
click at [188, 115] on div "rpagano90@icloud.com home" at bounding box center [185, 112] width 80 height 7
drag, startPoint x: 188, startPoint y: 113, endPoint x: 151, endPoint y: 114, distance: 36.4
click at [151, 114] on div "rpagano90@icloud.com" at bounding box center [181, 112] width 61 height 5
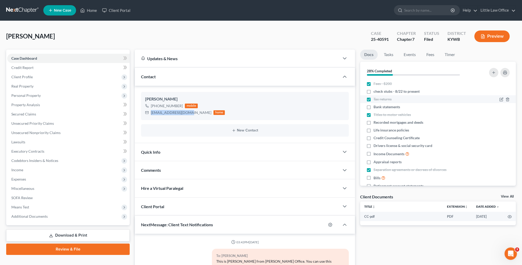
copy div "rpagano90@icloud.com"
click at [166, 170] on div "Comments" at bounding box center [237, 170] width 205 height 18
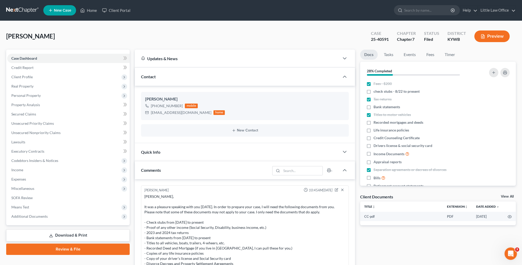
scroll to position [52, 0]
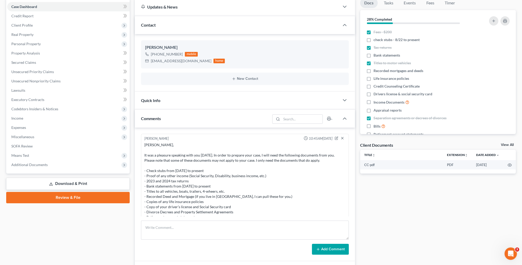
click at [218, 241] on form "Add Comment" at bounding box center [245, 237] width 208 height 34
click at [248, 237] on textarea at bounding box center [245, 229] width 208 height 19
paste textarea "Please see attached correspondence I received today from Santander. Thank you, …"
type textarea "Please see attached correspondence I received today from Santander. Thank you, …"
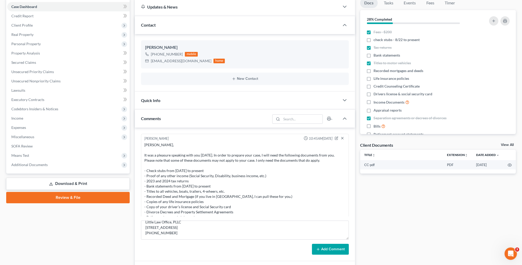
click at [334, 250] on button "Add Comment" at bounding box center [330, 249] width 37 height 11
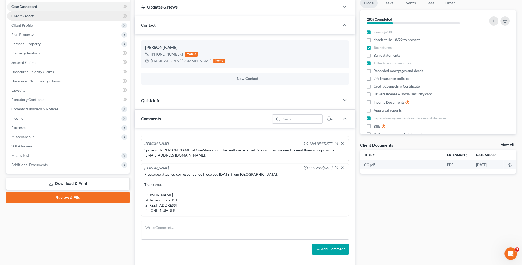
scroll to position [0, 0]
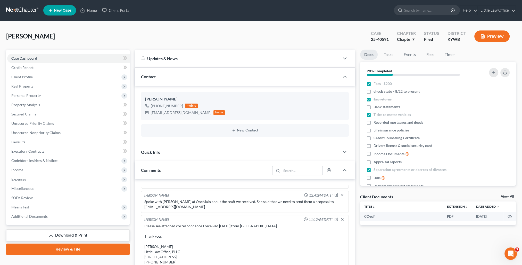
click at [89, 15] on ul "New Case Home Client Portal - No Result - See all results Or Press Enter... Hel…" at bounding box center [279, 10] width 473 height 13
click at [91, 11] on link "Home" at bounding box center [89, 10] width 22 height 9
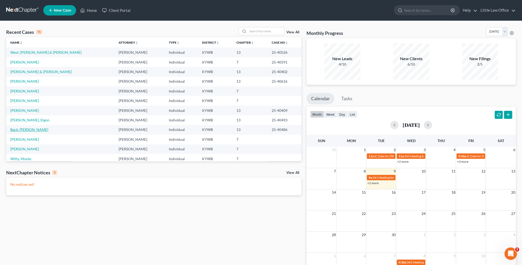
click at [25, 128] on link "Back, Samuel" at bounding box center [29, 129] width 38 height 4
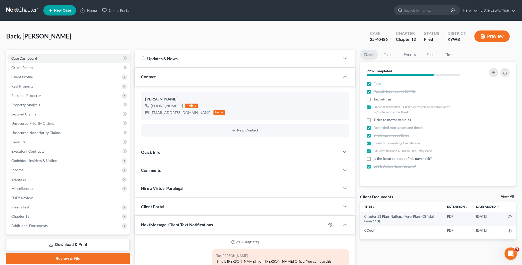
click at [164, 75] on div "Contact" at bounding box center [237, 77] width 205 height 18
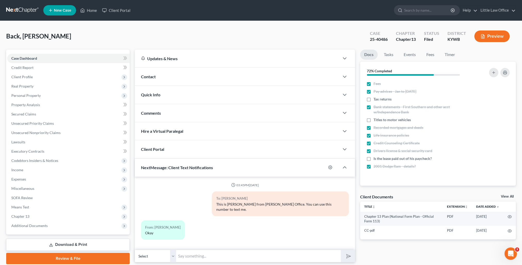
click at [206, 252] on input "text" at bounding box center [258, 255] width 165 height 13
type input "Your Court date has been moved to 10/14 at 9:30."
click at [347, 256] on button "submit" at bounding box center [348, 256] width 14 height 12
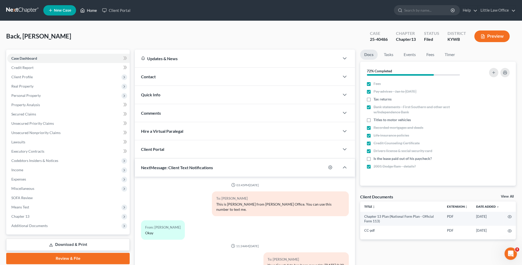
click at [89, 9] on link "Home" at bounding box center [89, 10] width 22 height 9
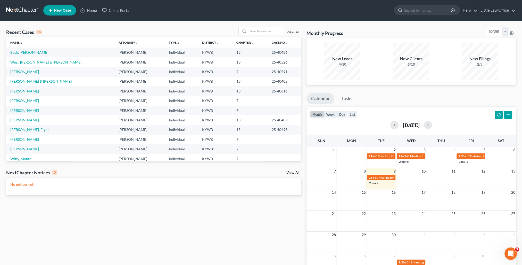
click at [31, 109] on link "Korzenborn, Kelly" at bounding box center [24, 110] width 29 height 4
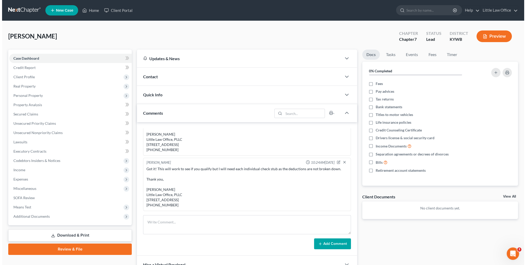
scroll to position [109, 0]
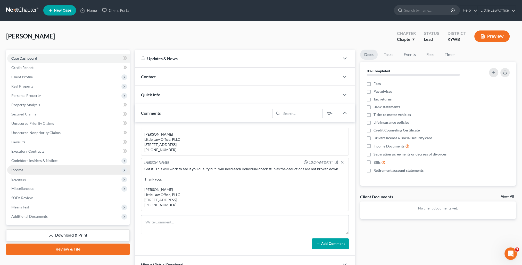
click at [18, 170] on span "Income" at bounding box center [17, 169] width 12 height 4
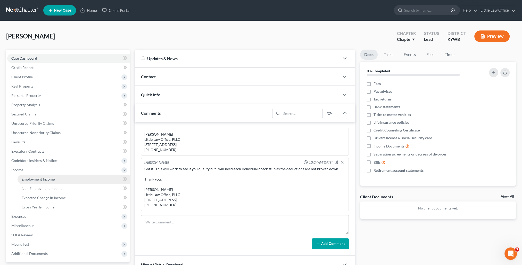
click at [26, 178] on span "Employment Income" at bounding box center [38, 179] width 33 height 4
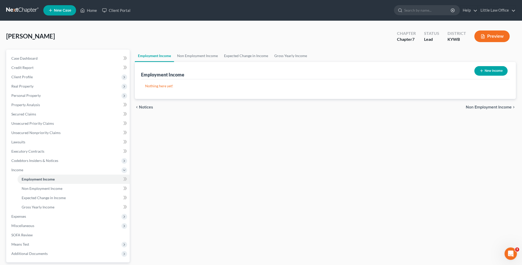
click at [490, 73] on button "New Income" at bounding box center [491, 71] width 33 height 10
select select "0"
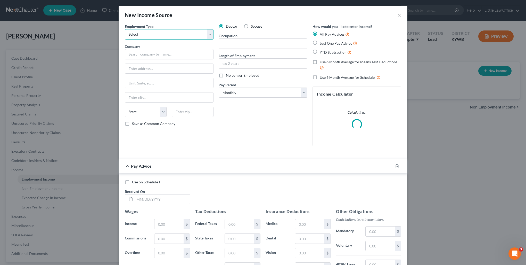
click at [152, 34] on select "Select Full or Part Time Employment Self Employment" at bounding box center [169, 34] width 89 height 10
select select "0"
click at [125, 29] on select "Select Full or Part Time Employment Self Employment" at bounding box center [169, 34] width 89 height 10
drag, startPoint x: 147, startPoint y: 54, endPoint x: 149, endPoint y: 51, distance: 3.7
click at [147, 54] on input "text" at bounding box center [169, 54] width 89 height 10
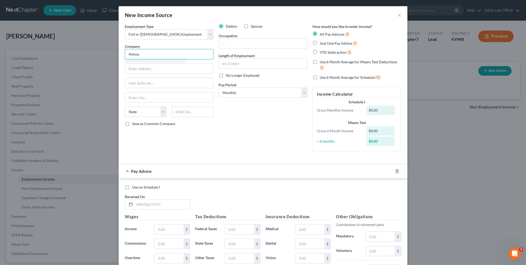
type input "Atmos"
click at [148, 208] on input "text" at bounding box center [162, 204] width 55 height 10
click at [240, 94] on select "Select Monthly Twice Monthly Every Other Week Weekly" at bounding box center [263, 92] width 89 height 10
select select "2"
click at [219, 87] on select "Select Monthly Twice Monthly Every Other Week Weekly" at bounding box center [263, 92] width 89 height 10
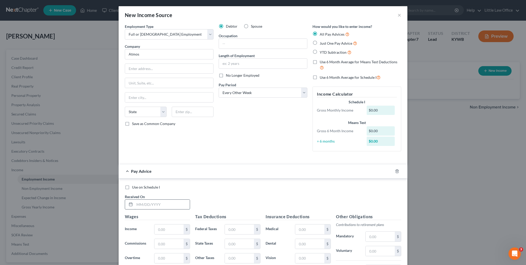
click at [147, 204] on input "text" at bounding box center [162, 204] width 55 height 10
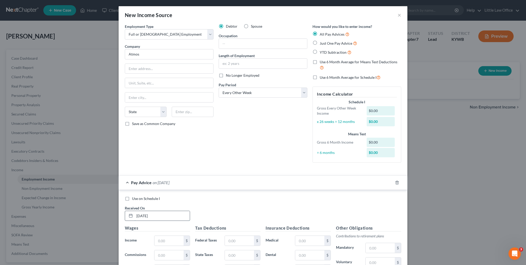
type input "02/05/2025"
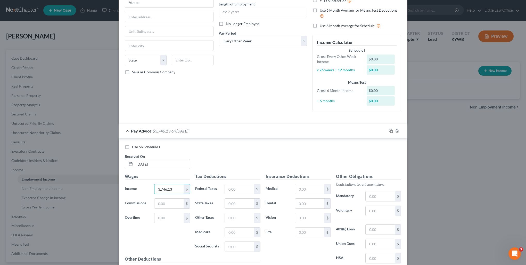
scroll to position [107, 0]
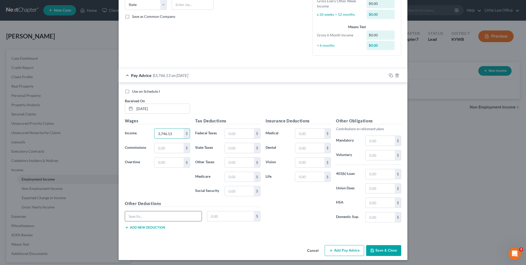
type input "3,746.13"
click at [148, 217] on input "text" at bounding box center [163, 216] width 77 height 10
type input "Pre-Tax Deductions"
type input "645.48"
click at [236, 135] on input "text" at bounding box center [239, 133] width 29 height 10
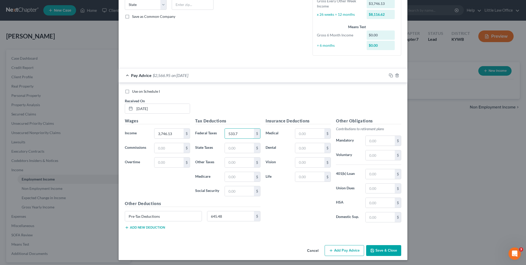
type input "533.7"
click at [150, 227] on button "Add new deduction" at bounding box center [145, 227] width 40 height 4
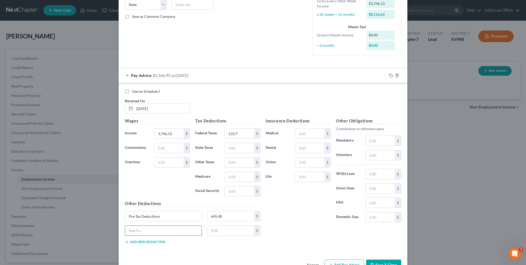
click at [148, 230] on input "text" at bounding box center [163, 230] width 77 height 10
type input "Post-Tax Deductions"
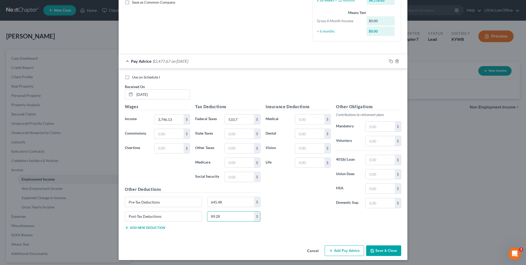
type input "89.28"
click at [352, 249] on button "Add Pay Advice" at bounding box center [344, 250] width 39 height 11
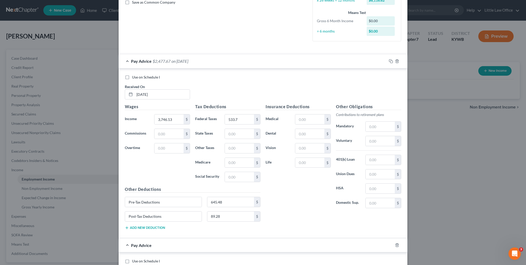
scroll to position [173, 0]
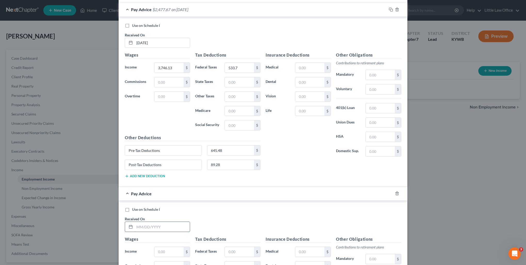
click at [161, 224] on input "text" at bounding box center [162, 227] width 55 height 10
type input "02/19/2025"
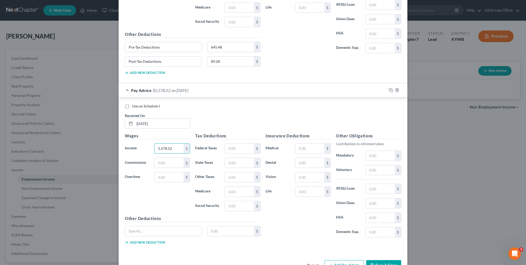
scroll to position [290, 0]
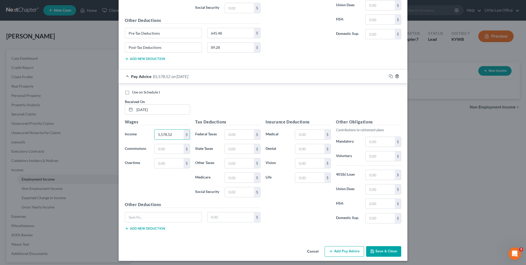
type input "5,578.52"
click at [395, 75] on icon "button" at bounding box center [397, 76] width 4 height 4
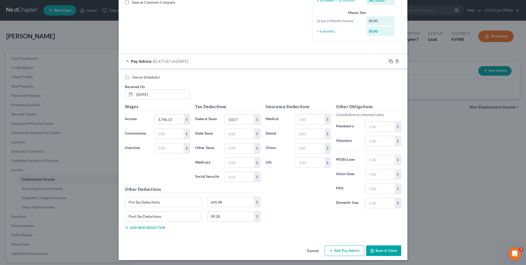
click at [389, 62] on icon "button" at bounding box center [391, 61] width 4 height 4
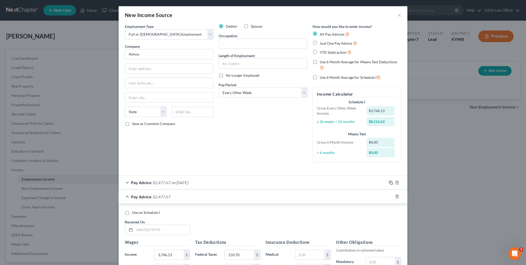
scroll to position [77, 0]
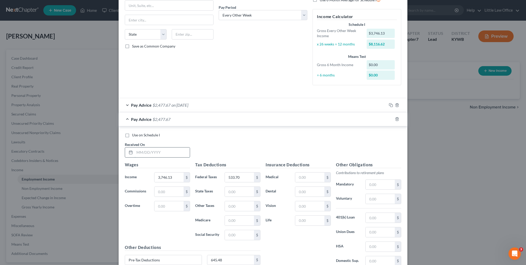
click at [164, 153] on input "text" at bounding box center [162, 152] width 55 height 10
type input "02/19/2025"
type input "5,578.52"
click at [242, 177] on input "533.70" at bounding box center [239, 177] width 29 height 10
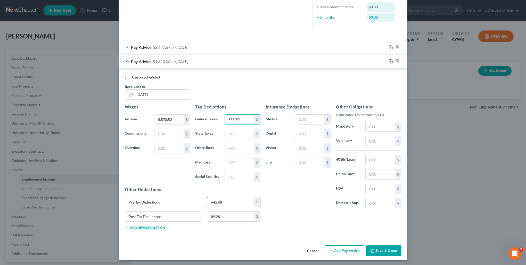
click at [223, 200] on input "645.48" at bounding box center [230, 202] width 47 height 10
type input "594.05"
click at [246, 122] on input "533.70" at bounding box center [239, 120] width 29 height 10
type input "399.35"
click at [242, 214] on input "89.28" at bounding box center [230, 216] width 47 height 10
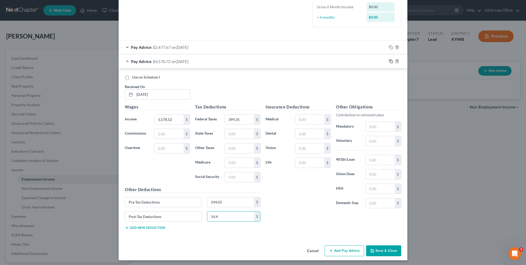
type input "14.4"
click at [389, 62] on icon "button" at bounding box center [391, 61] width 4 height 4
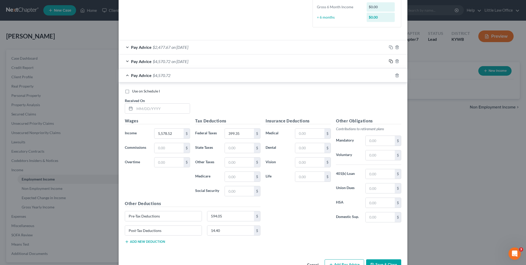
scroll to position [0, 0]
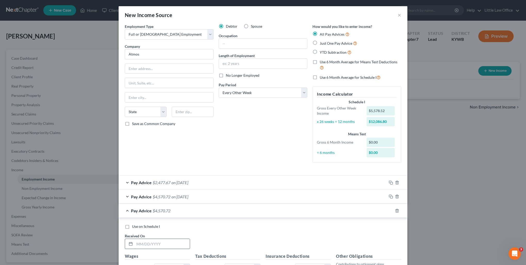
click at [165, 245] on input "text" at bounding box center [162, 244] width 55 height 10
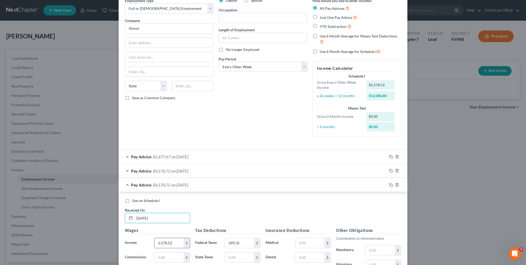
type input "03/05/2025"
click at [176, 239] on input "5,578.52" at bounding box center [169, 243] width 29 height 10
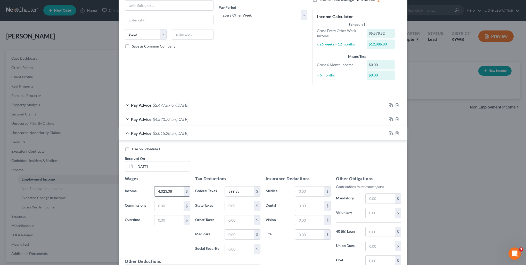
scroll to position [103, 0]
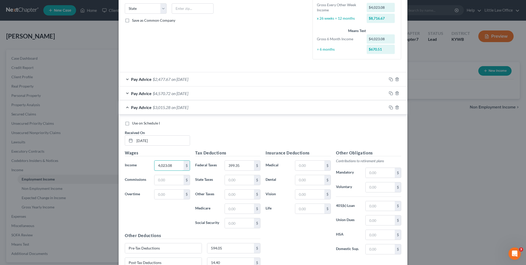
type input "4,023.08"
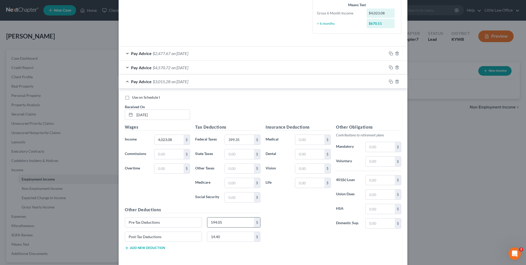
click at [231, 221] on input "594.05" at bounding box center [230, 222] width 47 height 10
type input "667.64"
click at [247, 142] on input "399.35" at bounding box center [239, 140] width 29 height 10
type input "603.93"
click at [390, 81] on icon "button" at bounding box center [391, 81] width 4 height 4
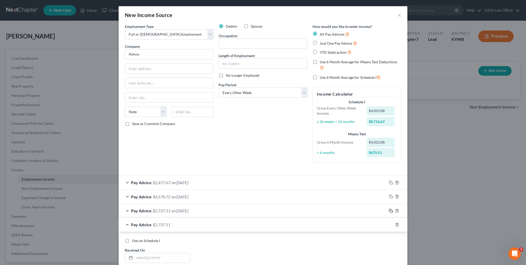
scroll to position [52, 0]
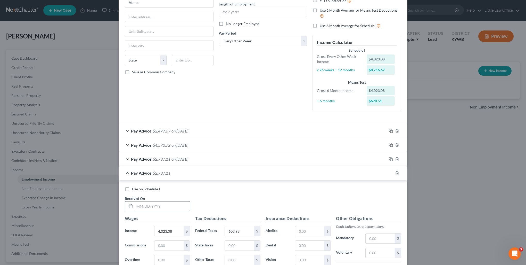
click at [151, 209] on input "text" at bounding box center [162, 206] width 55 height 10
type input "03/19/2025"
click at [170, 234] on input "4,023.08" at bounding box center [169, 231] width 29 height 10
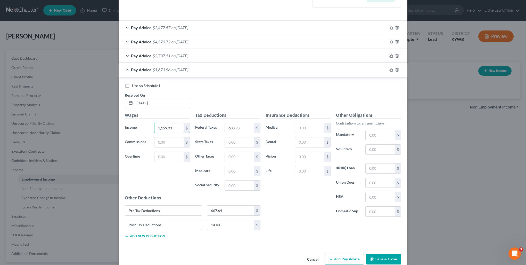
scroll to position [163, 0]
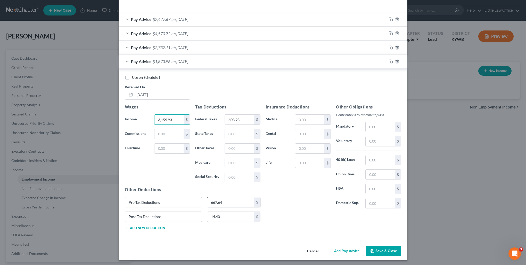
type input "3,159.93"
click at [230, 201] on input "667.64" at bounding box center [230, 202] width 47 height 10
type input "598.59"
click at [246, 118] on input "603.93" at bounding box center [239, 120] width 29 height 10
type input "407.49"
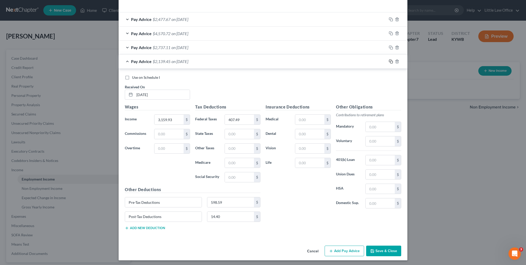
click at [389, 60] on icon "button" at bounding box center [390, 61] width 2 height 2
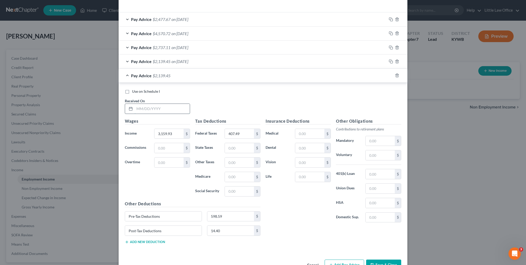
click at [158, 107] on input "text" at bounding box center [162, 109] width 55 height 10
type input "04/02/2025"
click at [177, 130] on input "3,159.93" at bounding box center [169, 134] width 29 height 10
type input "3,207.93"
click at [238, 216] on input "598.59" at bounding box center [230, 216] width 47 height 10
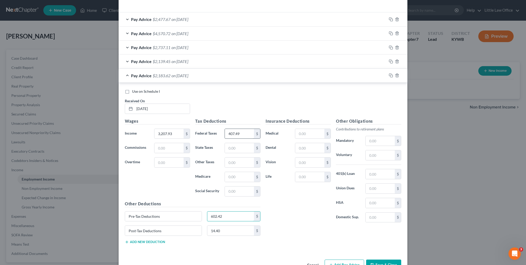
type input "602.42"
click at [243, 134] on input "407.49" at bounding box center [239, 134] width 29 height 10
type input "414.38"
click at [391, 76] on rect "button" at bounding box center [392, 76] width 2 height 2
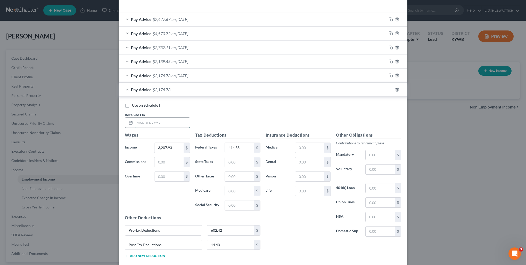
click at [155, 122] on input "text" at bounding box center [162, 123] width 55 height 10
type input "04/16/2025"
click at [176, 148] on input "3,207.93" at bounding box center [169, 148] width 29 height 10
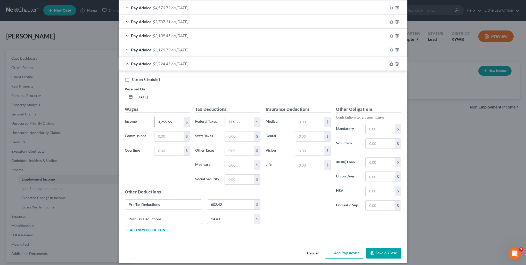
scroll to position [191, 0]
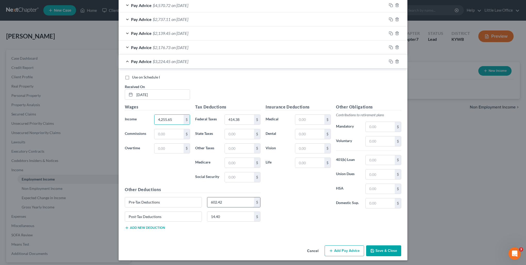
type input "4,255.65"
click at [232, 200] on input "602.42" at bounding box center [230, 202] width 47 height 10
type input "686.25"
click at [241, 119] on input "414.38" at bounding box center [239, 120] width 29 height 10
type input "662.94"
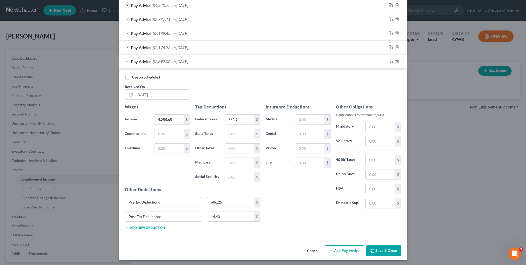
click at [387, 63] on div at bounding box center [397, 61] width 21 height 8
click at [391, 61] on rect "button" at bounding box center [392, 62] width 2 height 2
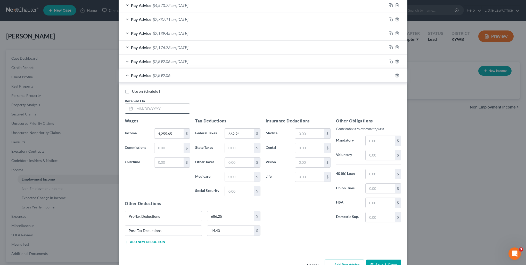
click at [145, 108] on input "text" at bounding box center [162, 109] width 55 height 10
type input "1"
type input "04/30/2025"
click at [174, 130] on input "4,255.65" at bounding box center [169, 133] width 29 height 10
type input "3,596.73"
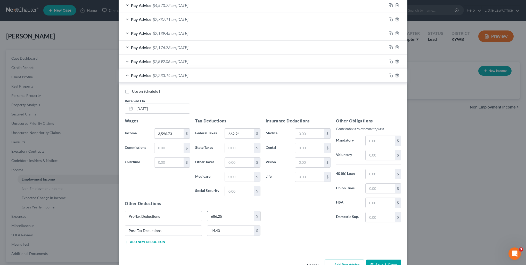
click at [226, 213] on input "686.25" at bounding box center [230, 216] width 47 height 10
type input "633.54"
click at [245, 131] on input "662.94" at bounding box center [239, 133] width 29 height 10
type input "495.79"
click at [390, 75] on icon "button" at bounding box center [391, 75] width 4 height 4
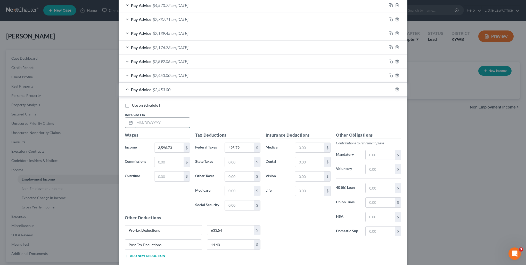
click at [169, 123] on input "text" at bounding box center [162, 123] width 55 height 10
type input "05/14/2025"
click at [179, 147] on input "3,596.73" at bounding box center [169, 148] width 29 height 10
type input "3,553.53"
click at [235, 234] on div "Pre-Tax Deductions 633.54 $" at bounding box center [192, 232] width 141 height 14
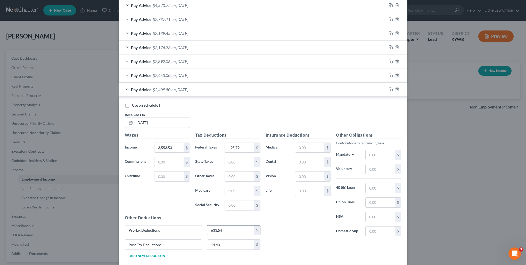
click at [235, 232] on input "633.54" at bounding box center [230, 230] width 47 height 10
type input "630.08"
click at [248, 145] on input "495.79" at bounding box center [239, 148] width 29 height 10
type input "484.83"
click at [391, 89] on rect "button" at bounding box center [392, 90] width 2 height 2
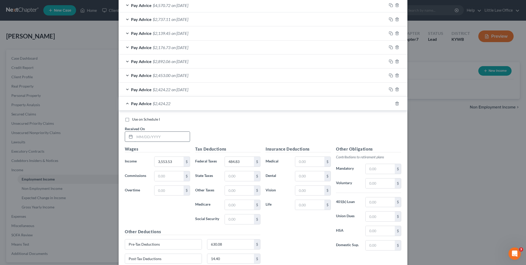
click at [175, 136] on input "text" at bounding box center [162, 137] width 55 height 10
type input "05/28/2025"
click at [174, 165] on input "3,553.53" at bounding box center [169, 162] width 29 height 10
type input "3,565.53"
click at [225, 241] on input "630.08" at bounding box center [230, 244] width 47 height 10
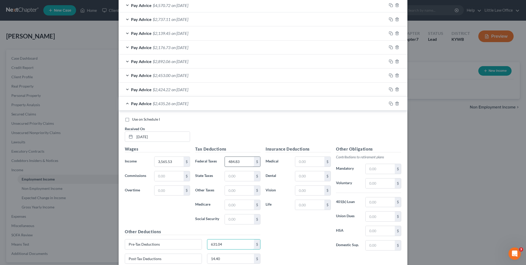
type input "631.04"
click at [239, 163] on input "484.83" at bounding box center [239, 162] width 29 height 10
type input "487.85"
click at [390, 103] on icon "button" at bounding box center [391, 103] width 4 height 4
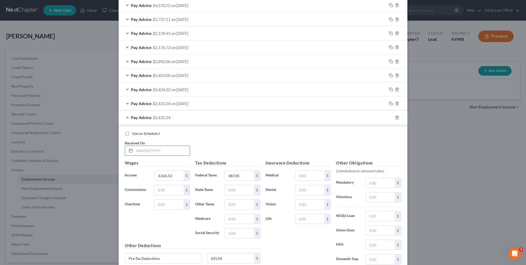
click at [159, 153] on input "text" at bounding box center [162, 151] width 55 height 10
type input "06/11/2025"
click at [177, 174] on input "3,565.53" at bounding box center [169, 176] width 29 height 10
type input "3,729.34"
click at [232, 254] on input "631.04" at bounding box center [230, 258] width 47 height 10
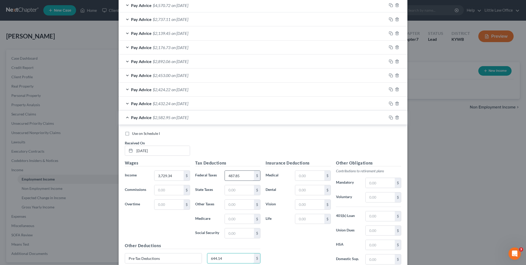
type input "644.14"
click at [247, 176] on input "487.85" at bounding box center [239, 176] width 29 height 10
type input "529.42"
click at [390, 116] on icon "button" at bounding box center [391, 117] width 4 height 4
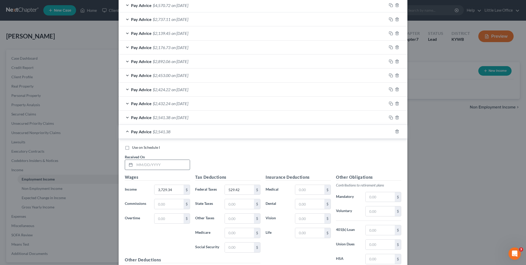
click at [153, 163] on input "text" at bounding box center [162, 165] width 55 height 10
type input "06/25/2025"
click at [168, 188] on input "3,729.34" at bounding box center [169, 190] width 29 height 10
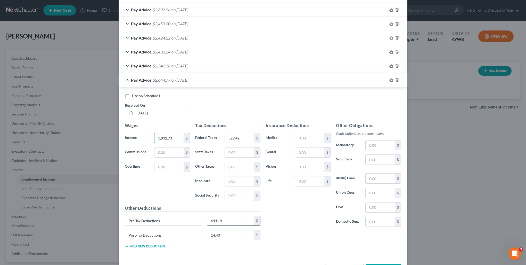
type input "3,832.73"
click at [227, 216] on input "644.14" at bounding box center [230, 221] width 47 height 10
type input "652.41"
click at [240, 139] on input "529.42" at bounding box center [239, 138] width 29 height 10
type input "555.65"
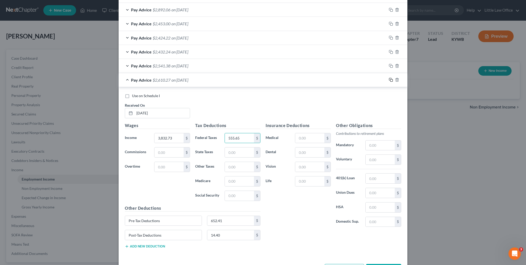
click at [389, 79] on icon "button" at bounding box center [391, 80] width 4 height 4
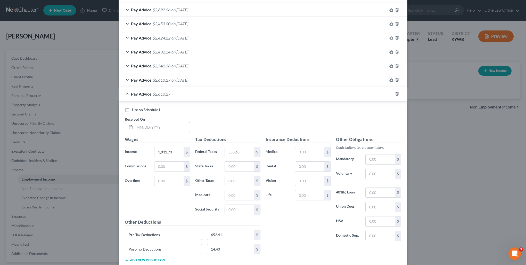
click at [171, 130] on input "text" at bounding box center [162, 127] width 55 height 10
type input "07/09/2025"
click at [173, 147] on input "3,832.73" at bounding box center [169, 152] width 29 height 10
type input "3,575.72"
click at [245, 233] on input "652.41" at bounding box center [230, 235] width 47 height 10
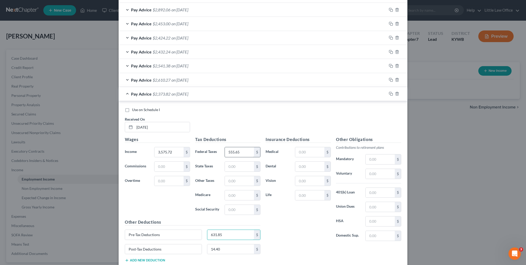
type input "631.85"
click at [243, 152] on input "555.65" at bounding box center [239, 152] width 29 height 10
type input "490.45"
click at [389, 92] on icon "button" at bounding box center [390, 93] width 2 height 2
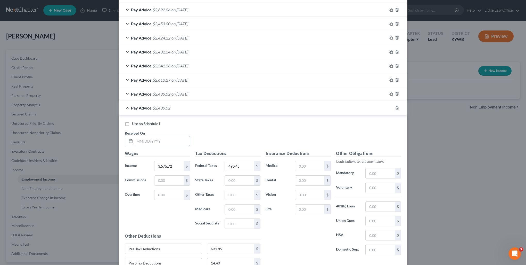
click at [175, 139] on input "text" at bounding box center [162, 141] width 55 height 10
type input "07/23/2025"
click at [175, 166] on input "3,575.72" at bounding box center [169, 166] width 29 height 10
type input "3,675.93"
click at [231, 246] on input "631.85" at bounding box center [230, 249] width 47 height 10
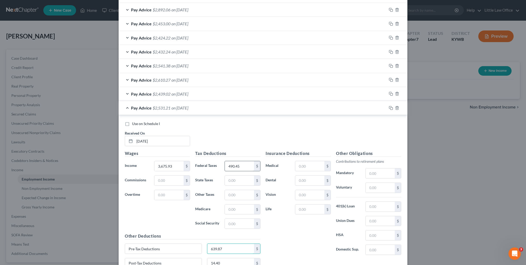
type input "639.87"
click at [244, 166] on input "490.45" at bounding box center [239, 166] width 29 height 10
type input "515.87"
click at [389, 108] on icon "button" at bounding box center [391, 108] width 4 height 4
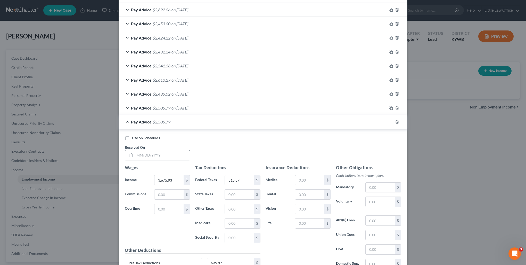
click at [151, 154] on input "text" at bounding box center [162, 155] width 55 height 10
type input "08/06/2025"
click at [173, 180] on input "3,675.93" at bounding box center [169, 180] width 29 height 10
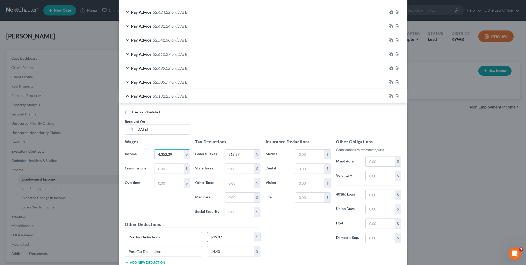
type input "4,352.39"
click at [222, 236] on input "639.87" at bounding box center [230, 237] width 47 height 10
type input "555.32"
click at [237, 151] on input "515.87" at bounding box center [239, 154] width 29 height 10
type input "720.29"
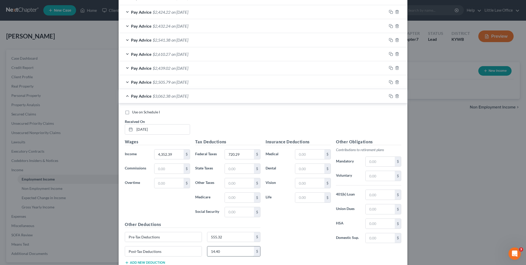
click at [235, 246] on input "14.40" at bounding box center [230, 251] width 47 height 10
type input "12.95"
click at [391, 95] on rect "button" at bounding box center [392, 96] width 2 height 2
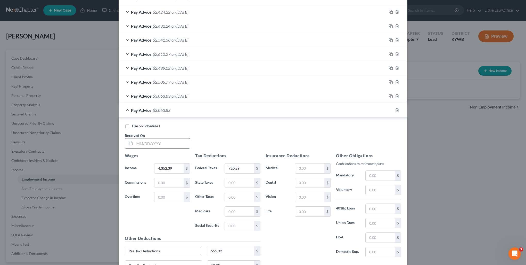
click at [167, 138] on input "text" at bounding box center [162, 143] width 55 height 10
type input "08/20/2025"
click at [172, 167] on input "4,352.39" at bounding box center [169, 168] width 29 height 10
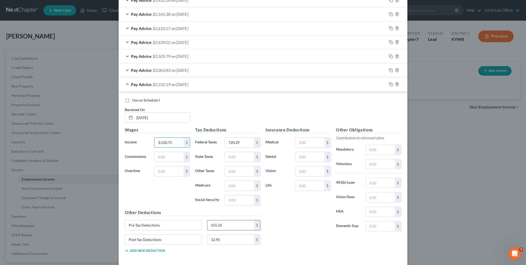
type input "3,520.75"
click at [227, 222] on input "555.32" at bounding box center [230, 225] width 47 height 10
type input "488.79"
click at [245, 140] on input "720.29" at bounding box center [239, 142] width 29 height 10
type input "509.29"
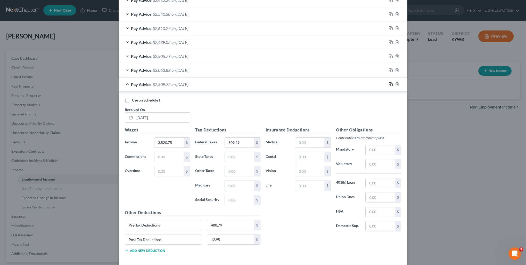
click at [389, 84] on icon "button" at bounding box center [391, 84] width 4 height 4
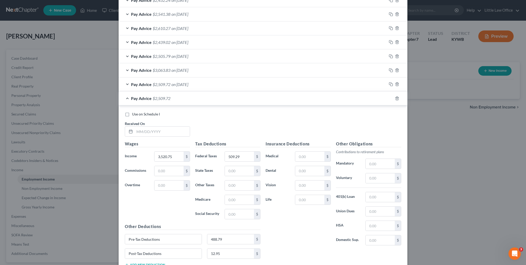
click at [150, 124] on div "Received On *" at bounding box center [157, 129] width 70 height 16
click at [160, 132] on input "text" at bounding box center [162, 131] width 55 height 10
type input "09/03/2025"
click at [170, 153] on input "3,520.75" at bounding box center [169, 156] width 29 height 10
type input "3,318.33"
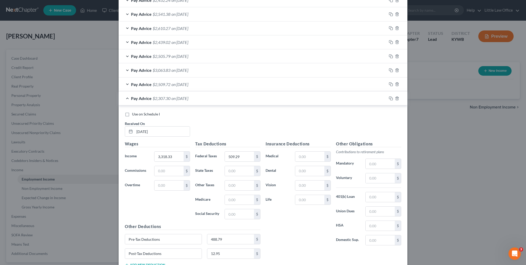
click at [222, 230] on div "Other Deductions Pre-Tax Deductions 488.79 $ Post-Tax Deductions 12.95 $ Add ne…" at bounding box center [192, 247] width 141 height 48
click at [225, 238] on input "488.79" at bounding box center [230, 239] width 47 height 10
type input "472.6"
click at [242, 159] on input "509.29" at bounding box center [239, 156] width 29 height 10
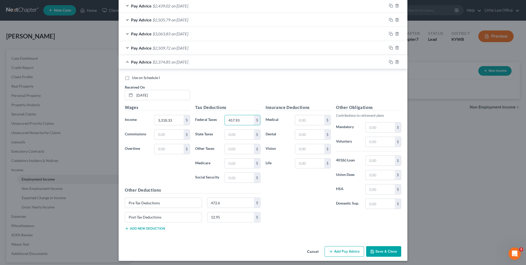
type input "457.93"
click at [382, 251] on button "Save & Close" at bounding box center [383, 251] width 35 height 11
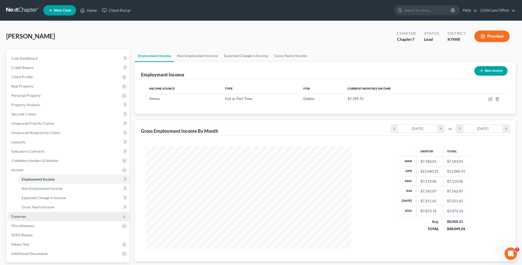
scroll to position [26, 0]
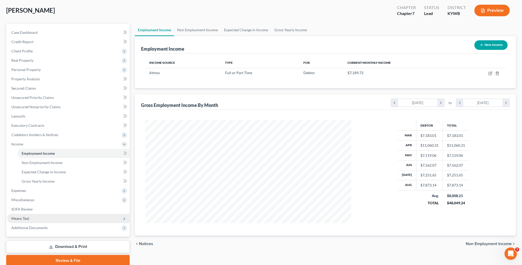
click at [29, 217] on span "Means Test" at bounding box center [20, 218] width 18 height 4
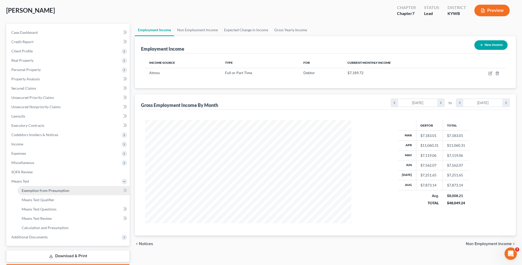
click at [45, 191] on span "Exemption from Presumption" at bounding box center [46, 190] width 48 height 4
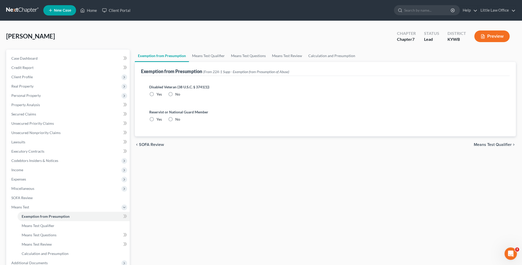
click at [175, 92] on label "No" at bounding box center [177, 94] width 5 height 5
click at [177, 92] on input "No" at bounding box center [178, 93] width 3 height 3
radio input "true"
click at [175, 117] on label "No" at bounding box center [177, 119] width 5 height 5
click at [177, 117] on input "No" at bounding box center [178, 118] width 3 height 3
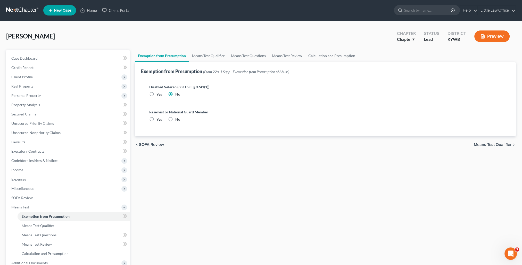
radio input "true"
click at [204, 58] on link "Means Test Qualifier" at bounding box center [208, 56] width 39 height 12
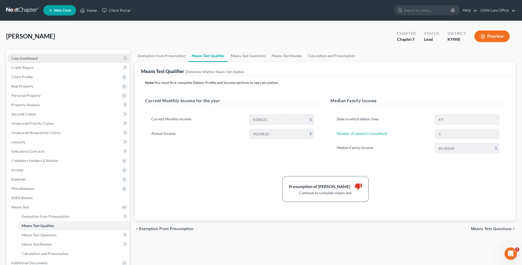
click at [37, 59] on span "Case Dashboard" at bounding box center [24, 58] width 26 height 4
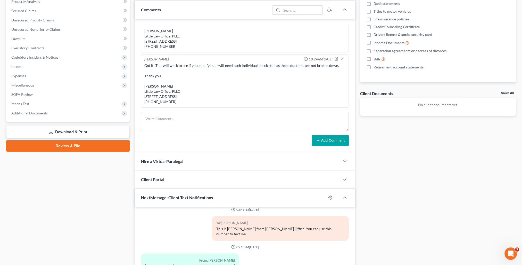
scroll to position [179, 0]
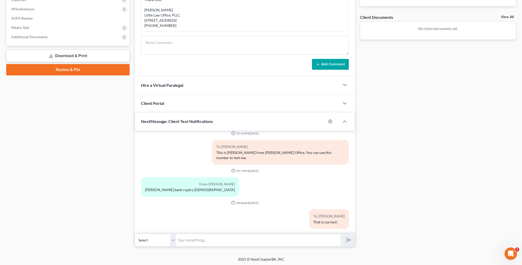
click at [201, 247] on div "Petition Navigation Case Dashboard Payments Invoices Payments Payments Credit R…" at bounding box center [261, 60] width 510 height 380
click at [199, 235] on input "text" at bounding box center [258, 239] width 165 height 13
type input "Kelly, I have put your income into the computer and unfortunately right now, yo…"
click at [341, 234] on button "submit" at bounding box center [348, 240] width 14 height 12
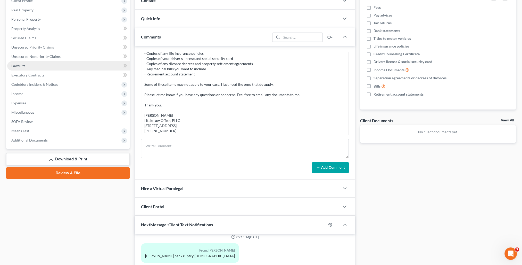
scroll to position [0, 0]
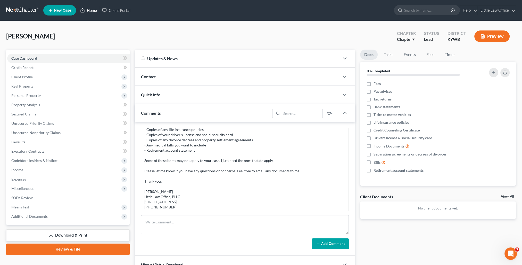
click at [89, 12] on link "Home" at bounding box center [89, 10] width 22 height 9
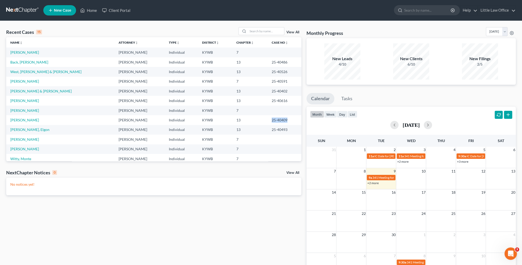
drag, startPoint x: 252, startPoint y: 120, endPoint x: 284, endPoint y: 124, distance: 32.2
click at [284, 124] on tr "McGregor, Melissa Marcus Little Individual KYWB 13 25-40409" at bounding box center [153, 120] width 295 height 10
copy tr "25-40409"
click at [31, 120] on link "McGregor, Melissa" at bounding box center [24, 120] width 29 height 4
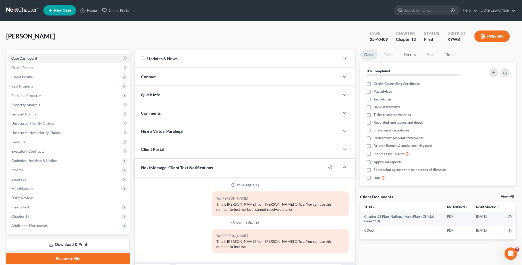
click at [162, 114] on div "Comments" at bounding box center [237, 113] width 205 height 18
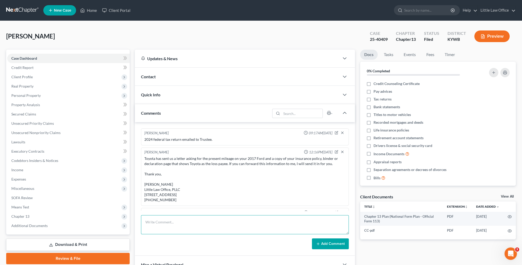
click at [190, 220] on textarea at bounding box center [245, 224] width 208 height 19
paste textarea "Jami, The 341 meeting was held in this case this morning. There was a question …"
click at [145, 223] on textarea "Jami, The 341 meeting was held in this case this morning. There was a question …" at bounding box center [245, 224] width 208 height 19
type textarea "email to Jami Crick @ Trustee's Office: Jami, The 341 meeting was held in this …"
click at [326, 242] on button "Add Comment" at bounding box center [330, 243] width 37 height 11
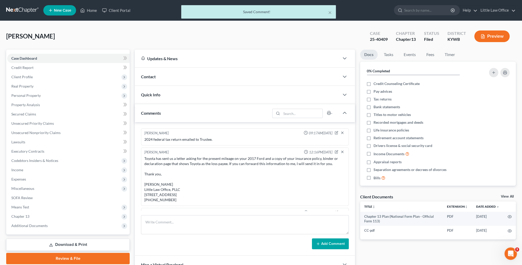
scroll to position [575, 0]
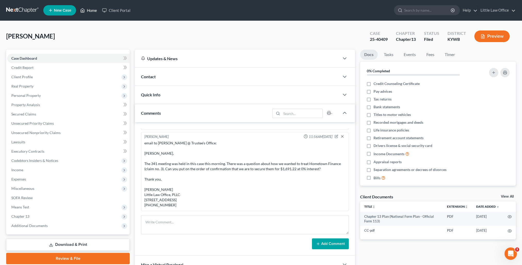
click at [89, 11] on link "Home" at bounding box center [89, 10] width 22 height 9
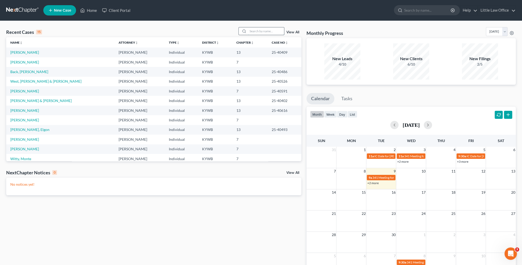
click at [253, 33] on input "search" at bounding box center [266, 30] width 36 height 7
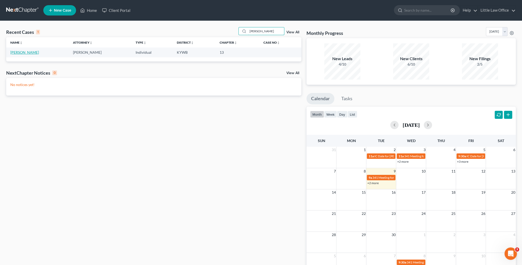
type input "midgett"
click at [39, 51] on link "Midgett, Christopher" at bounding box center [24, 52] width 29 height 4
select select "1"
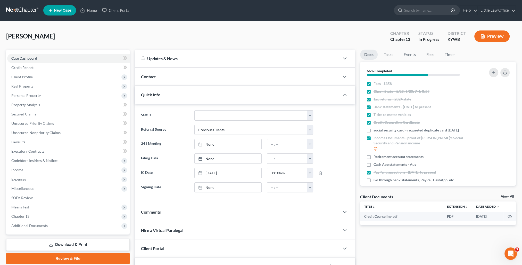
scroll to position [86, 0]
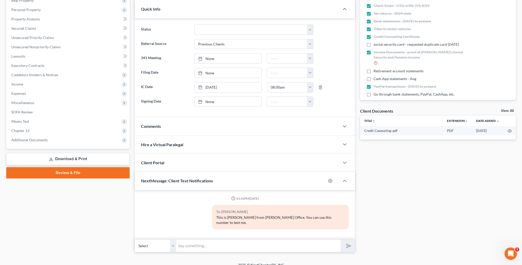
click at [60, 155] on link "Download & Print" at bounding box center [68, 159] width 124 height 12
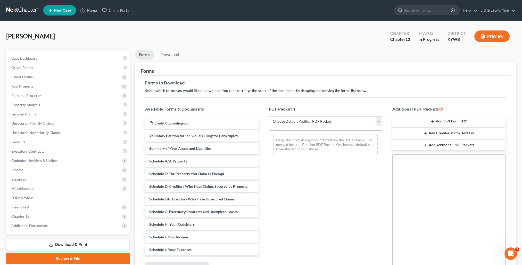
click at [292, 123] on select "Choose Default Petition PDF Packet Complete Bankruptcy Petition (all forms and …" at bounding box center [325, 121] width 113 height 10
select select "0"
click at [269, 116] on select "Choose Default Petition PDF Packet Complete Bankruptcy Petition (all forms and …" at bounding box center [325, 121] width 113 height 10
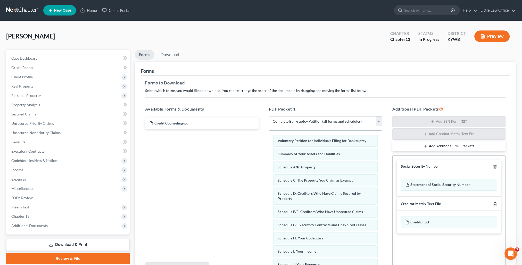
click at [496, 204] on line "button" at bounding box center [496, 204] width 0 height 1
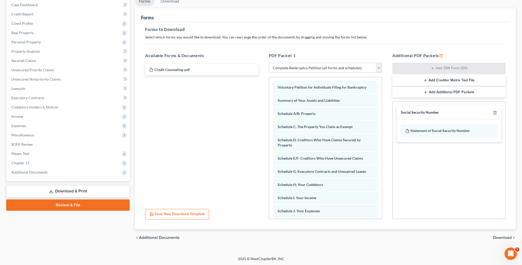
click at [507, 236] on span "Download" at bounding box center [502, 237] width 19 height 4
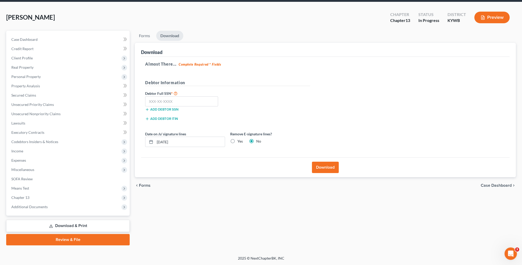
scroll to position [18, 0]
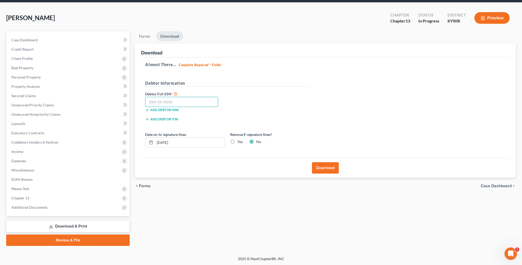
click at [156, 100] on input "text" at bounding box center [181, 102] width 73 height 10
type input "400-17-0129"
click at [331, 169] on button "Download" at bounding box center [325, 167] width 27 height 11
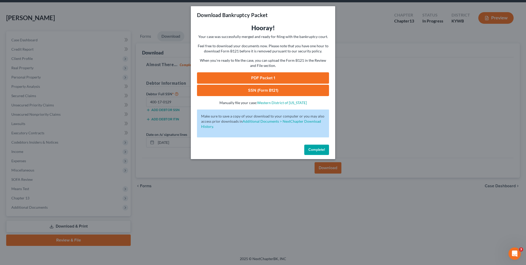
click at [297, 76] on link "PDF Packet 1" at bounding box center [263, 77] width 132 height 11
click at [244, 90] on link "SSN (Form B121)" at bounding box center [263, 90] width 132 height 11
click at [313, 151] on span "Complete!" at bounding box center [317, 149] width 17 height 4
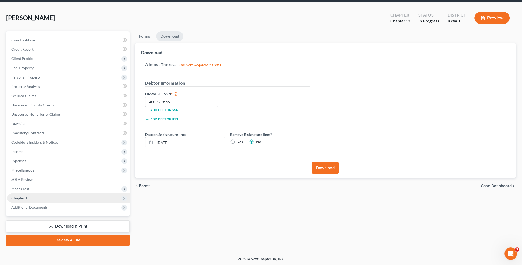
click at [34, 198] on span "Chapter 13" at bounding box center [68, 197] width 123 height 9
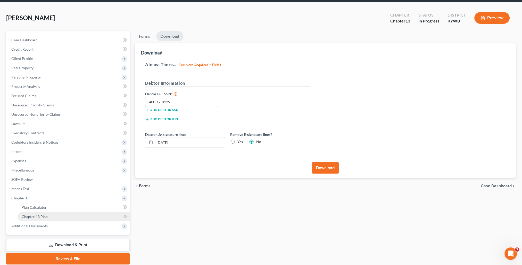
click at [46, 214] on span "Chapter 13 Plan" at bounding box center [35, 216] width 26 height 4
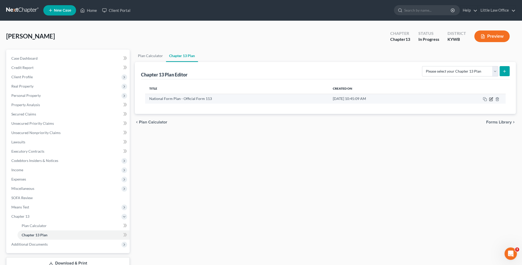
click at [491, 98] on icon "button" at bounding box center [491, 99] width 4 height 4
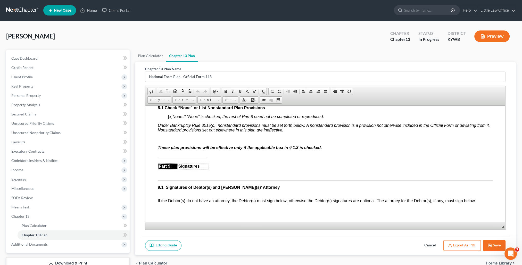
scroll to position [1558, 0]
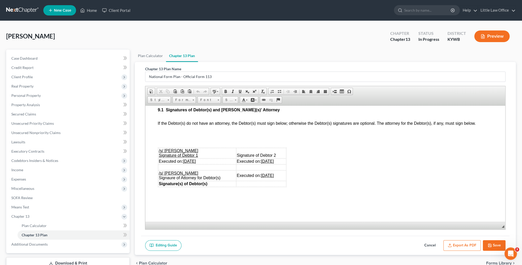
click at [466, 244] on button "Export as PDF" at bounding box center [462, 245] width 37 height 11
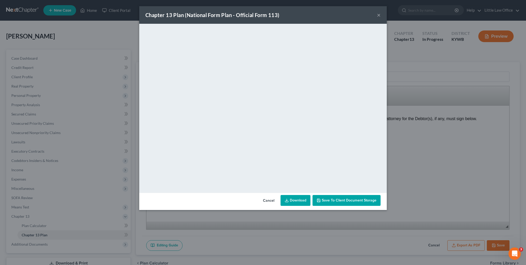
click at [378, 16] on button "×" at bounding box center [379, 15] width 4 height 6
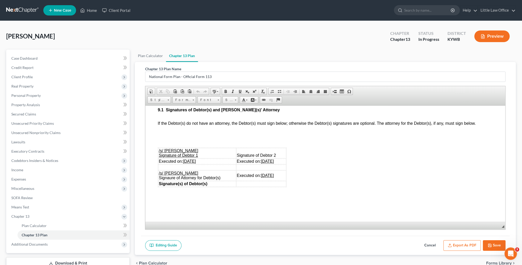
click at [497, 245] on button "Save" at bounding box center [494, 245] width 23 height 11
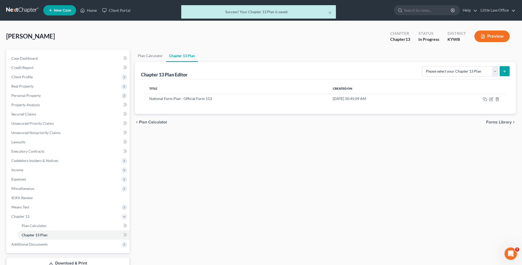
click at [492, 11] on div "× Success! Your Chapter 13 Plan is saved." at bounding box center [258, 13] width 522 height 16
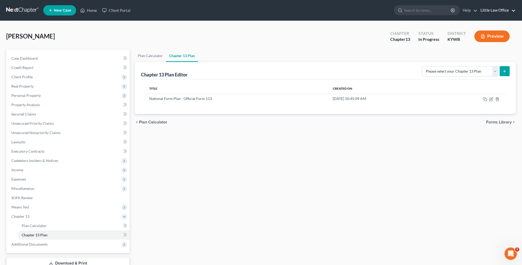
click at [505, 12] on link "Little Law Office" at bounding box center [497, 10] width 38 height 9
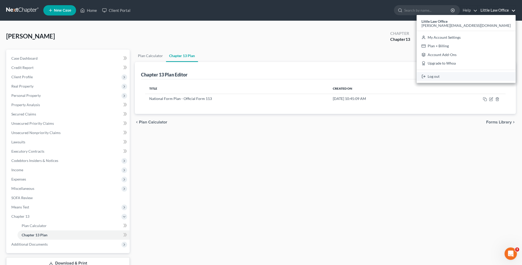
click at [488, 79] on link "Log out" at bounding box center [466, 76] width 99 height 9
